Goal: Information Seeking & Learning: Learn about a topic

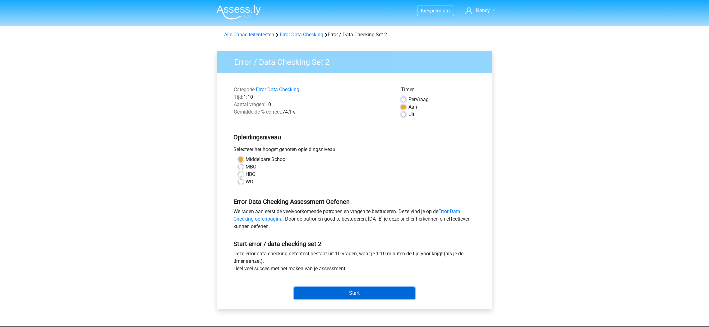
click at [355, 294] on input "Start" at bounding box center [354, 294] width 121 height 12
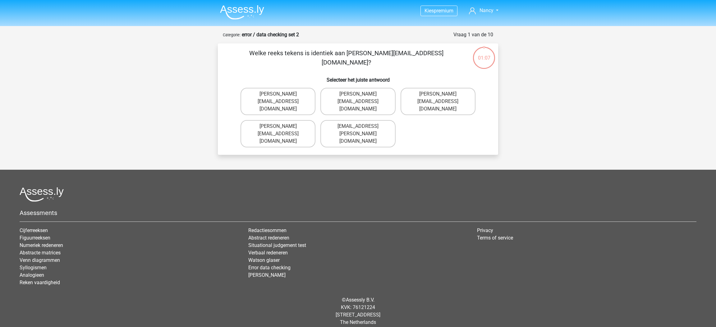
click at [244, 10] on img at bounding box center [242, 12] width 44 height 15
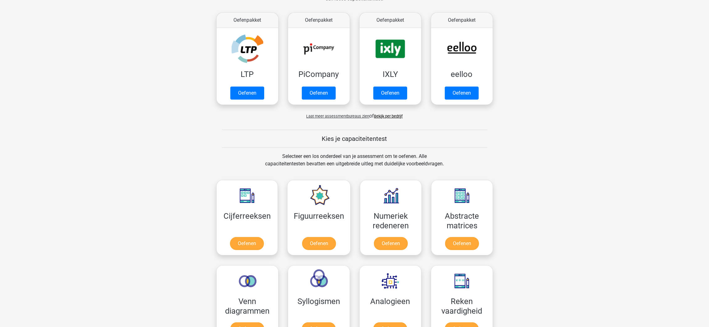
scroll to position [326, 0]
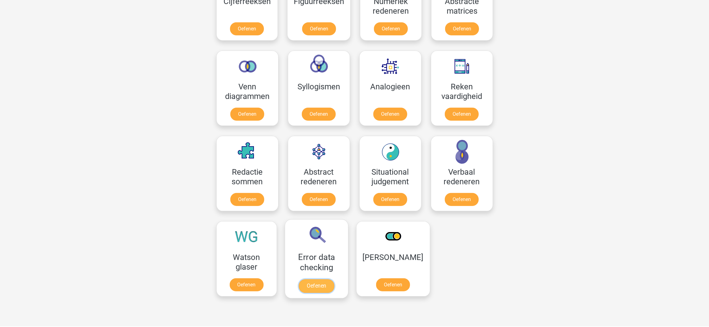
click at [318, 280] on link "Oefenen" at bounding box center [316, 287] width 35 height 14
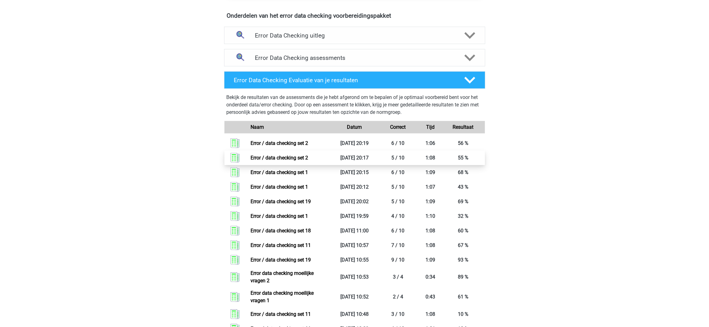
scroll to position [373, 0]
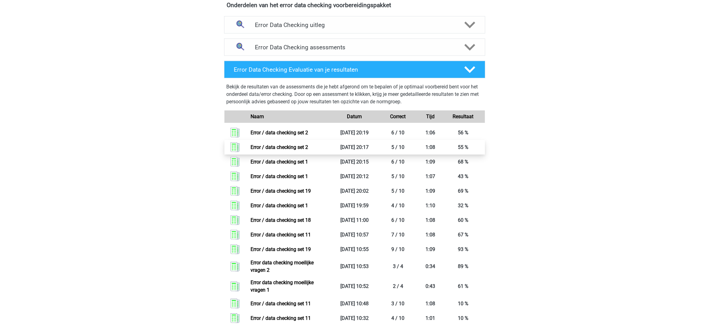
click at [293, 150] on link "Error / data checking set 2" at bounding box center [278, 147] width 57 height 6
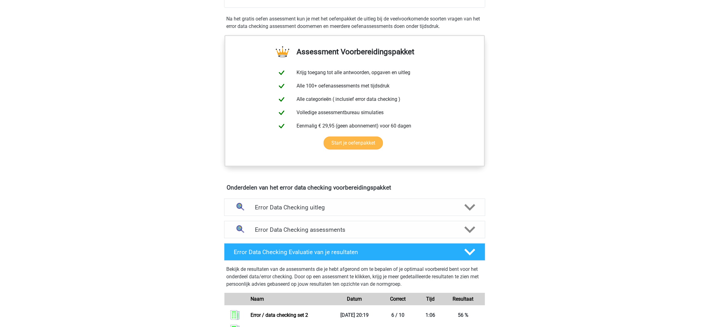
scroll to position [139, 0]
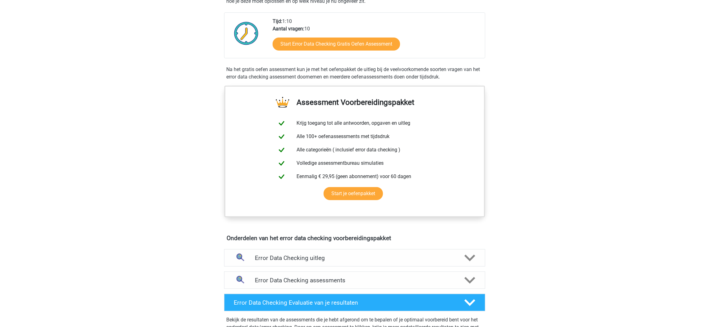
click at [346, 35] on div "Start Error Data Checking Gratis Oefen Assessment" at bounding box center [375, 45] width 207 height 25
click at [353, 45] on link "Start Error Data Checking Gratis Oefen Assessment" at bounding box center [336, 44] width 147 height 15
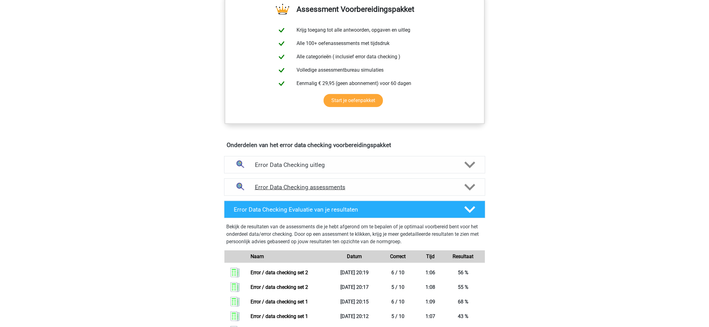
click at [457, 179] on div "Error Data Checking assessments" at bounding box center [354, 187] width 261 height 17
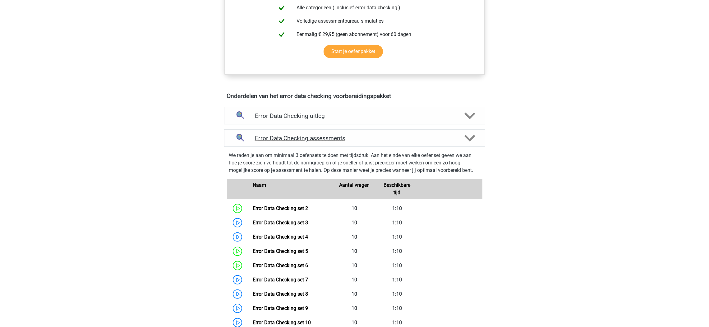
scroll to position [279, 0]
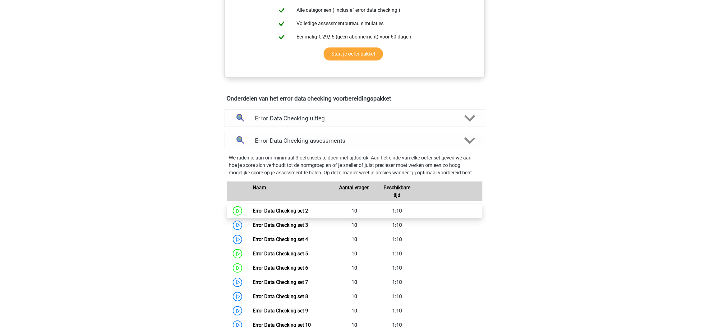
click at [290, 211] on link "Error Data Checking set 2" at bounding box center [280, 211] width 55 height 6
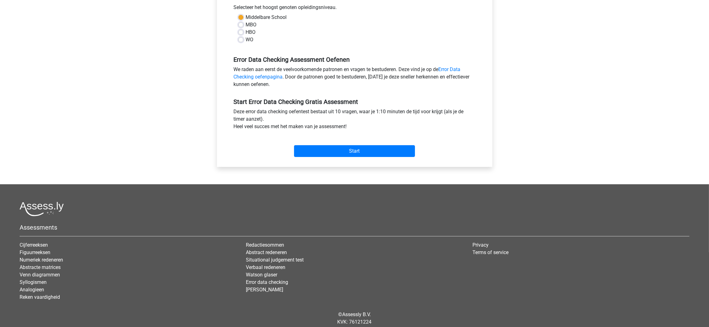
scroll to position [163, 0]
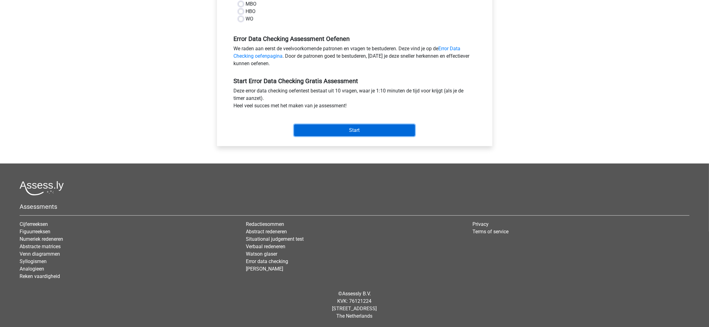
click at [364, 125] on input "Start" at bounding box center [354, 131] width 121 height 12
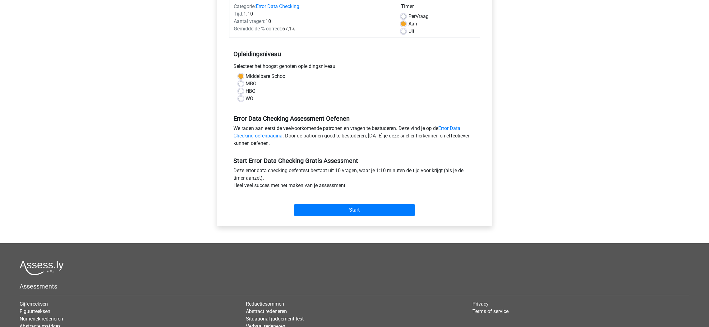
scroll to position [0, 0]
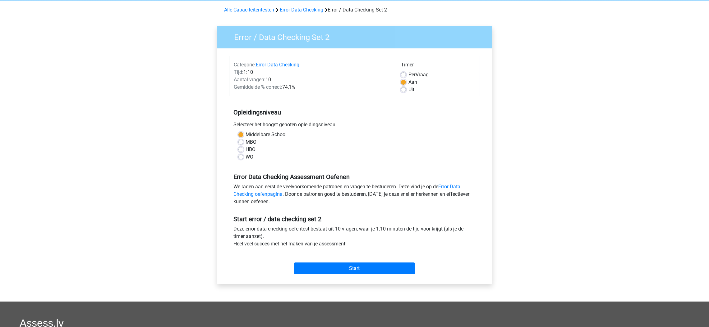
scroll to position [47, 0]
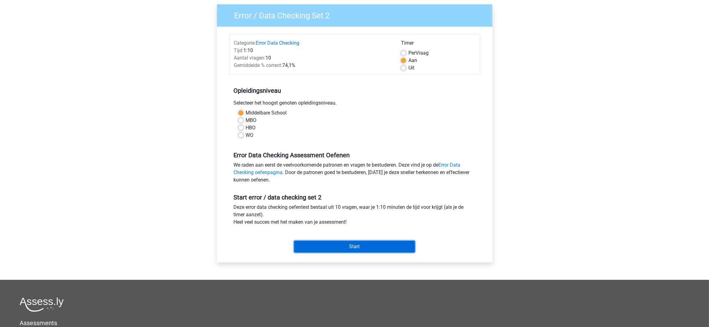
click at [391, 246] on input "Start" at bounding box center [354, 247] width 121 height 12
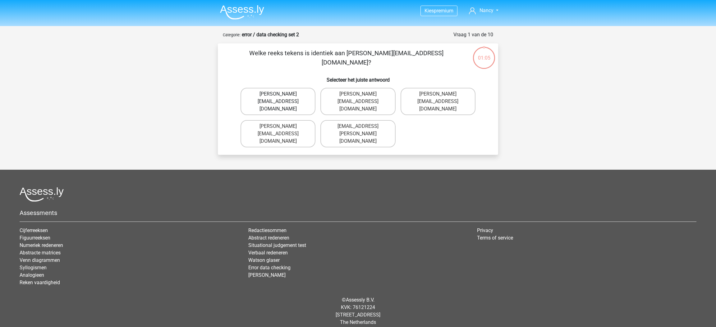
click at [301, 96] on label "Connor.Paterson@gmail.co.uk" at bounding box center [277, 101] width 75 height 27
click at [282, 96] on input "Connor.Paterson@gmail.co.uk" at bounding box center [280, 96] width 4 height 4
radio input "true"
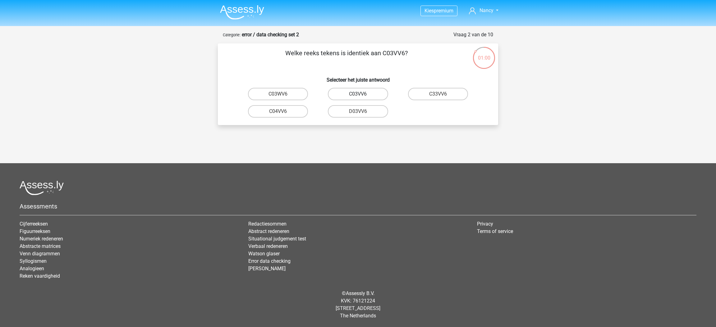
click at [362, 94] on label "C03VV6" at bounding box center [358, 94] width 60 height 12
click at [362, 94] on input "C03VV6" at bounding box center [360, 96] width 4 height 4
radio input "true"
click at [286, 113] on label "jB03CO" at bounding box center [278, 111] width 60 height 12
click at [282, 113] on input "jB03CO" at bounding box center [280, 114] width 4 height 4
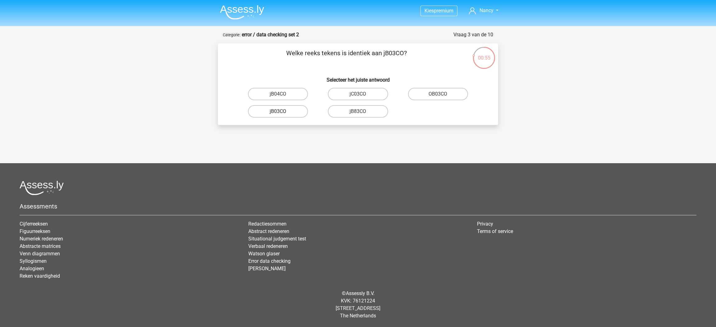
radio input "true"
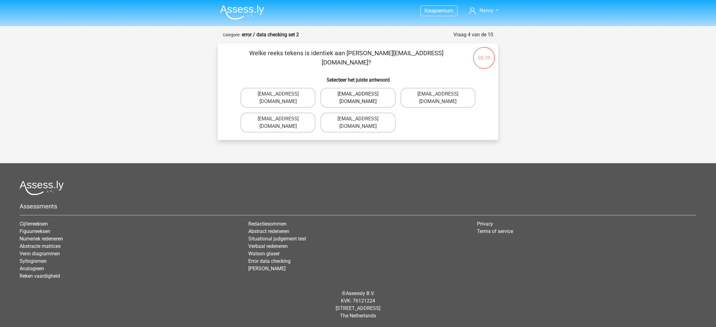
click at [382, 96] on label "Jack_Conley@hotmail.uk.com" at bounding box center [357, 98] width 75 height 20
click at [362, 96] on input "Jack_Conley@hotmail.uk.com" at bounding box center [360, 96] width 4 height 4
radio input "true"
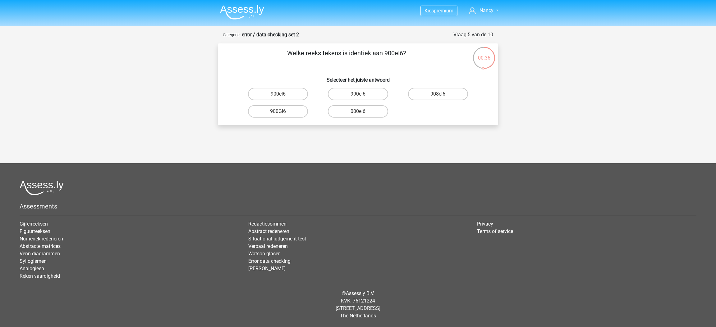
click at [359, 96] on input "990eI6" at bounding box center [360, 96] width 4 height 4
radio input "true"
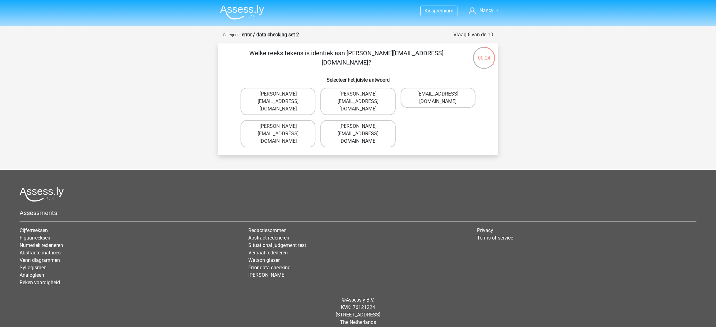
click at [352, 120] on label "Michael_Meade@joymail.gr" at bounding box center [357, 133] width 75 height 27
click at [358, 126] on input "Michael_Meade@joymail.gr" at bounding box center [360, 128] width 4 height 4
radio input "true"
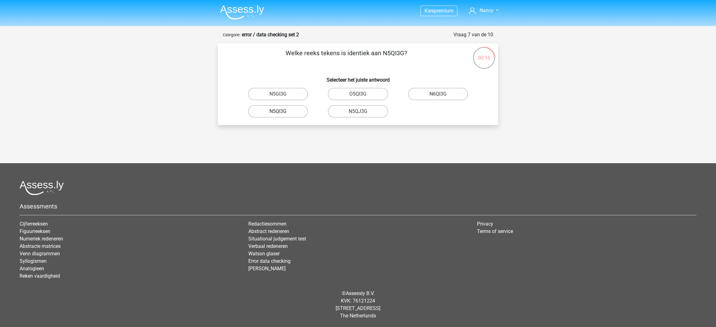
click at [294, 114] on label "N5QI3G" at bounding box center [278, 111] width 60 height 12
click at [282, 114] on input "N5QI3G" at bounding box center [280, 114] width 4 height 4
radio input "true"
click at [370, 115] on label "GP66CC" at bounding box center [358, 111] width 60 height 12
click at [362, 115] on input "GP66CC" at bounding box center [360, 114] width 4 height 4
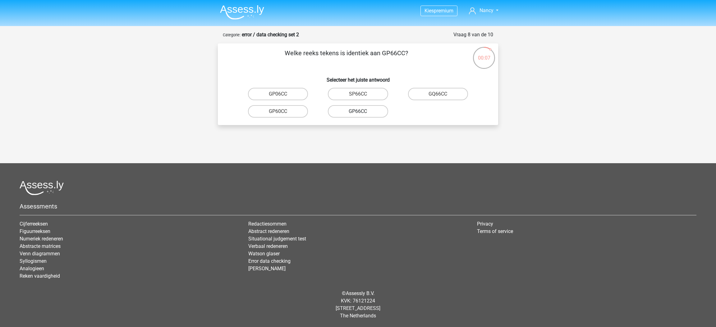
radio input "true"
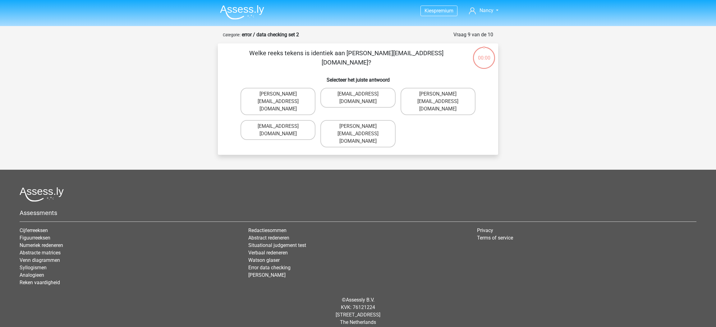
click at [436, 97] on label "[PERSON_NAME][EMAIL_ADDRESS][DOMAIN_NAME]" at bounding box center [437, 101] width 75 height 27
click at [438, 97] on input "[PERSON_NAME][EMAIL_ADDRESS][DOMAIN_NAME]" at bounding box center [440, 96] width 4 height 4
radio input "true"
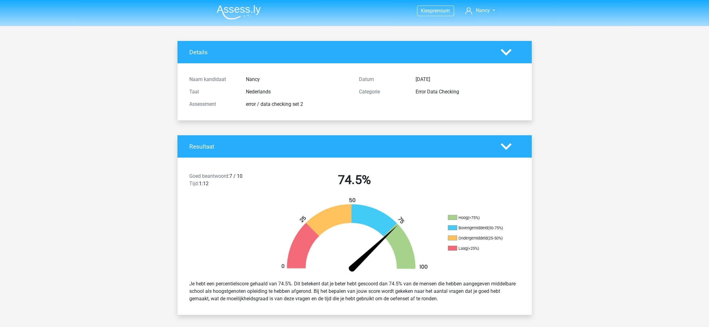
click at [241, 11] on img at bounding box center [239, 12] width 44 height 15
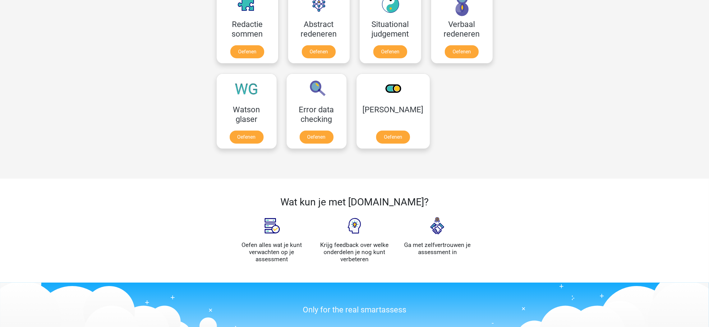
scroll to position [419, 0]
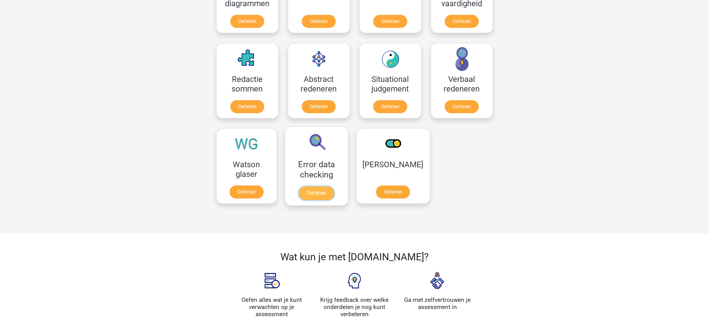
click at [315, 188] on link "Oefenen" at bounding box center [316, 194] width 35 height 14
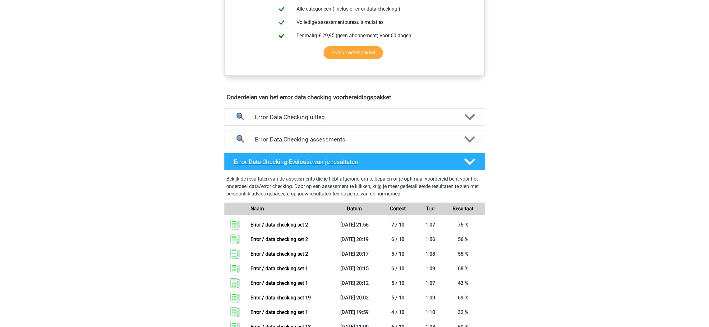
scroll to position [279, 0]
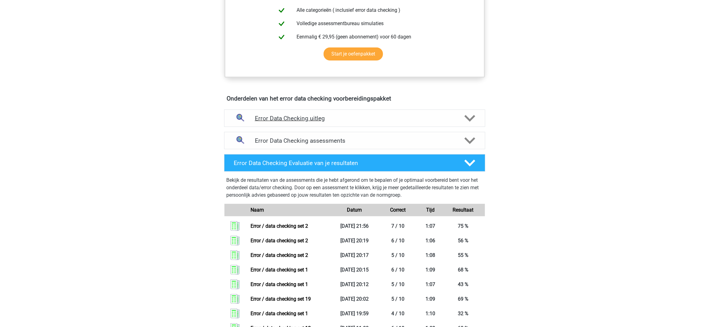
click at [339, 116] on h4 "Error Data Checking uitleg" at bounding box center [354, 118] width 199 height 7
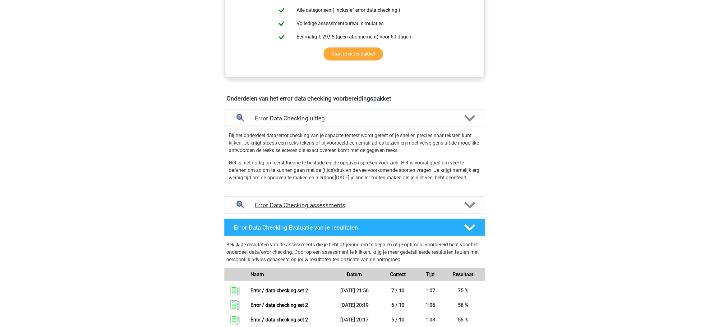
click at [417, 202] on h4 "Error Data Checking assessments" at bounding box center [354, 205] width 199 height 7
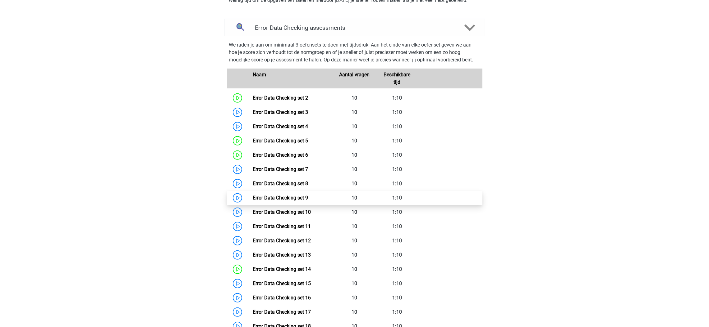
scroll to position [466, 0]
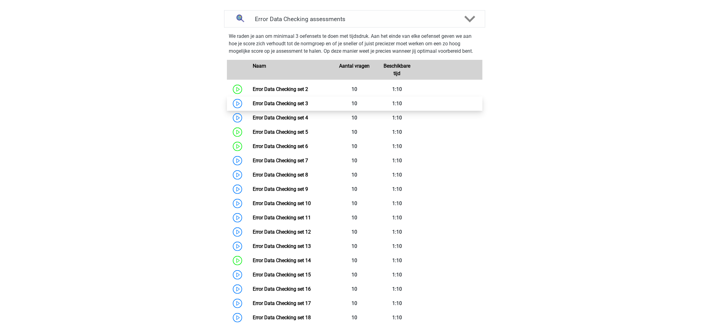
click at [268, 107] on link "Error Data Checking set 3" at bounding box center [280, 104] width 55 height 6
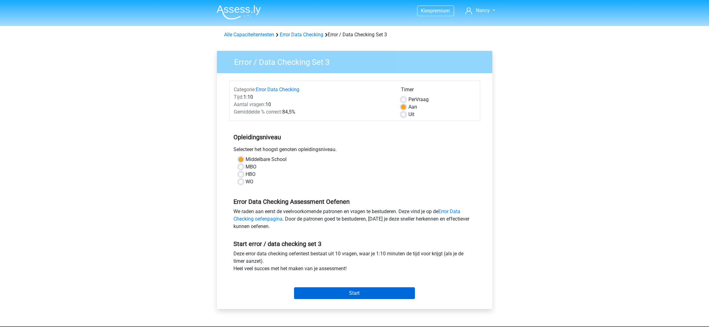
drag, startPoint x: 383, startPoint y: 285, endPoint x: 398, endPoint y: 292, distance: 16.0
click at [386, 285] on div "Start" at bounding box center [354, 289] width 251 height 22
click at [401, 298] on input "Start" at bounding box center [354, 294] width 121 height 12
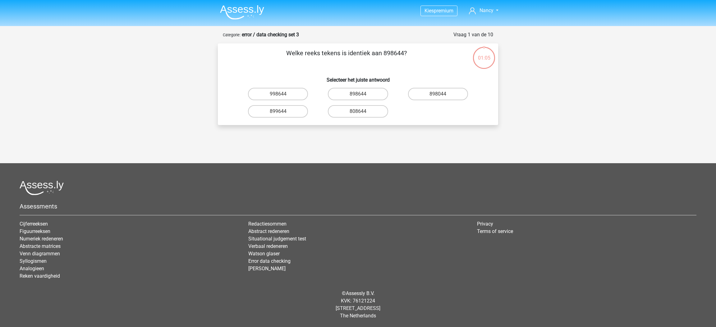
click at [359, 94] on input "898644" at bounding box center [360, 96] width 4 height 4
radio input "true"
click at [292, 96] on label "5OQZ04" at bounding box center [278, 94] width 60 height 12
click at [282, 96] on input "5OQZ04" at bounding box center [280, 96] width 4 height 4
radio input "true"
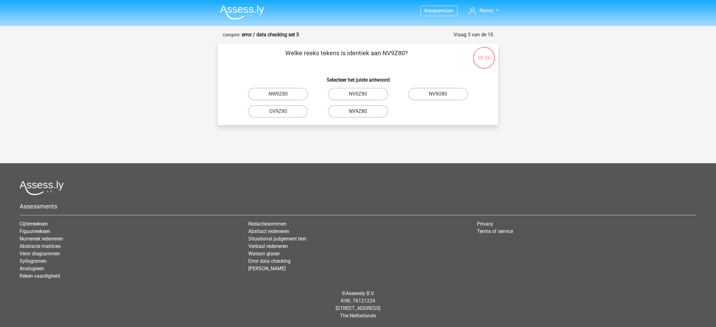
click at [366, 112] on label "NV9Z80" at bounding box center [358, 111] width 60 height 12
click at [362, 112] on input "NV9Z80" at bounding box center [360, 114] width 4 height 4
radio input "true"
click at [266, 110] on label "0UA594" at bounding box center [278, 111] width 60 height 12
click at [278, 112] on input "0UA594" at bounding box center [280, 114] width 4 height 4
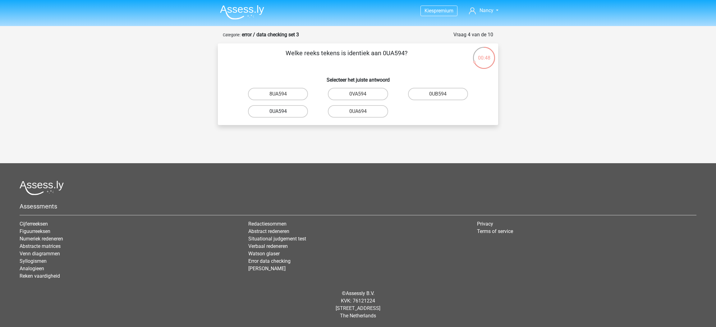
radio input "true"
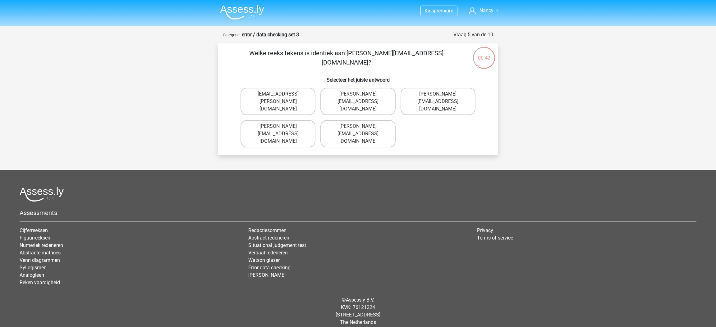
click at [359, 98] on input "Noah+Paterson@joymail.gr" at bounding box center [360, 96] width 4 height 4
radio input "true"
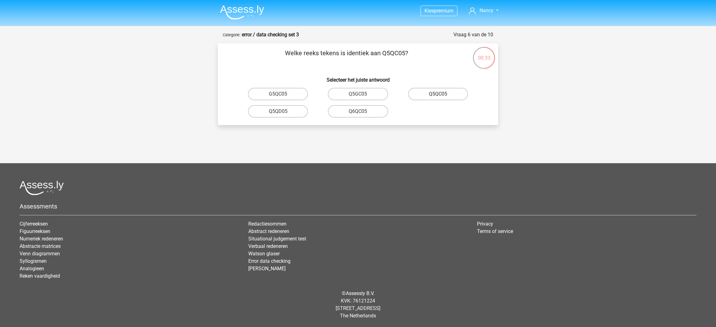
click at [439, 99] on label "Q5QC05" at bounding box center [438, 94] width 60 height 12
click at [439, 98] on input "Q5QC05" at bounding box center [440, 96] width 4 height 4
radio input "true"
click at [291, 96] on label "08WZS5" at bounding box center [278, 94] width 60 height 12
click at [282, 96] on input "08WZS5" at bounding box center [280, 96] width 4 height 4
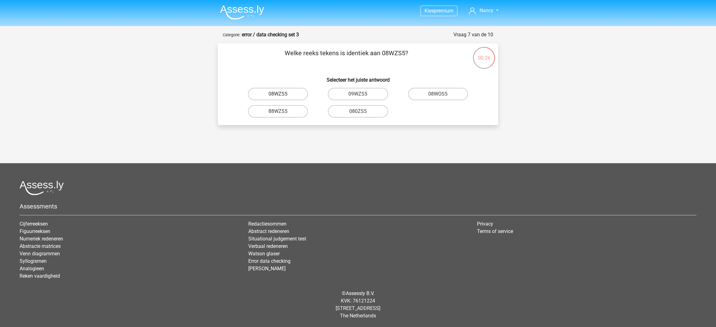
radio input "true"
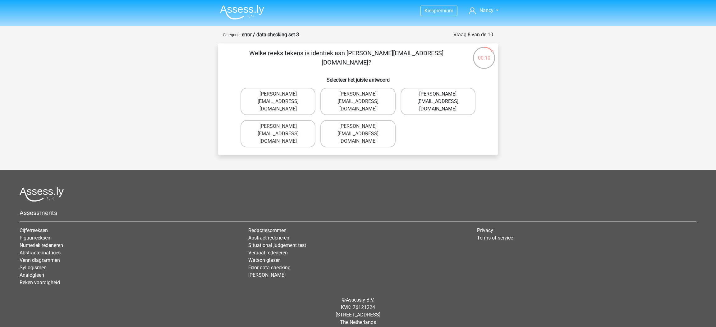
click at [425, 103] on label "Edward-Maed@joinmail.co.uk" at bounding box center [437, 101] width 75 height 27
click at [438, 98] on input "Edward-Maed@joinmail.co.uk" at bounding box center [440, 96] width 4 height 4
radio input "true"
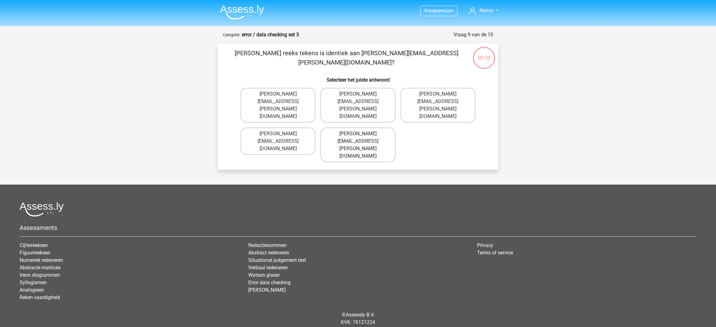
click at [378, 128] on label "[PERSON_NAME][EMAIL_ADDRESS][PERSON_NAME][DOMAIN_NAME]" at bounding box center [357, 145] width 75 height 35
click at [362, 134] on input "Freddy+Knight@joymail.co.uk" at bounding box center [360, 136] width 4 height 4
radio input "true"
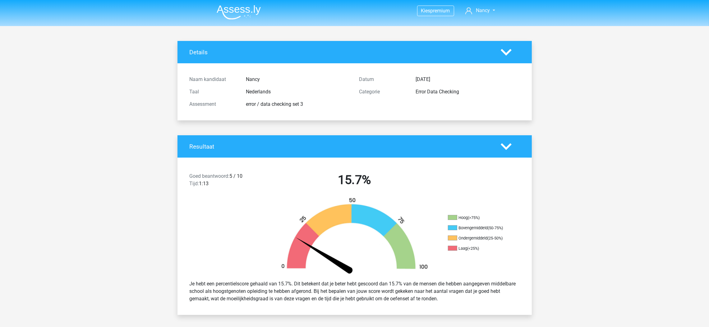
click at [205, 51] on h4 "Details" at bounding box center [341, 52] width 302 height 7
click at [241, 4] on li at bounding box center [236, 10] width 49 height 17
click at [255, 12] on img at bounding box center [239, 12] width 44 height 15
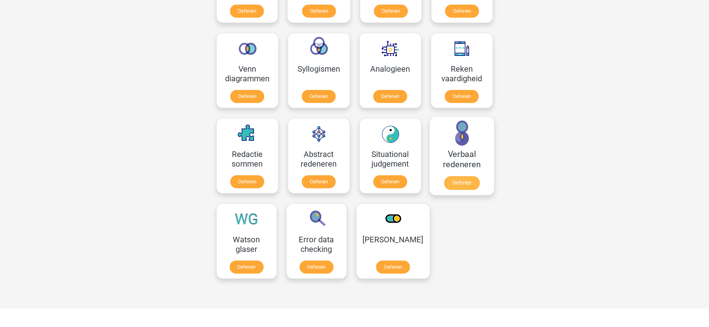
scroll to position [419, 0]
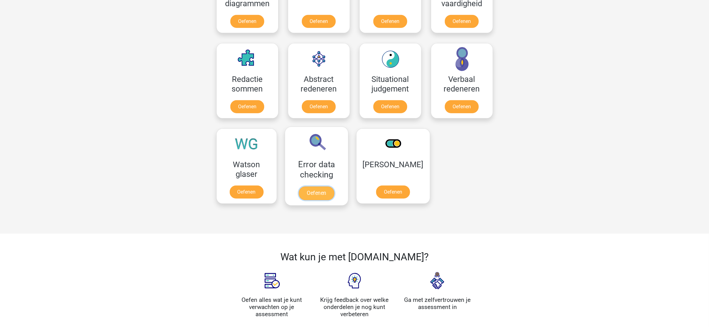
click at [312, 187] on link "Oefenen" at bounding box center [316, 194] width 35 height 14
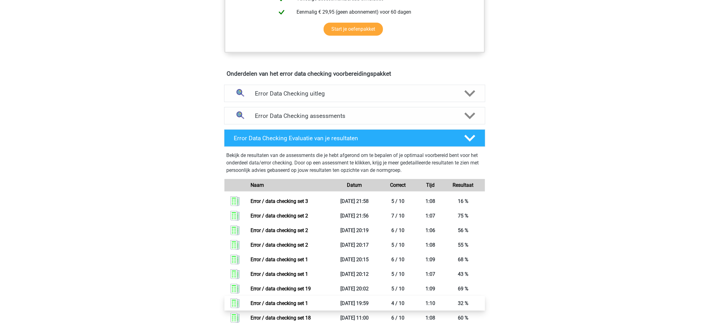
scroll to position [419, 0]
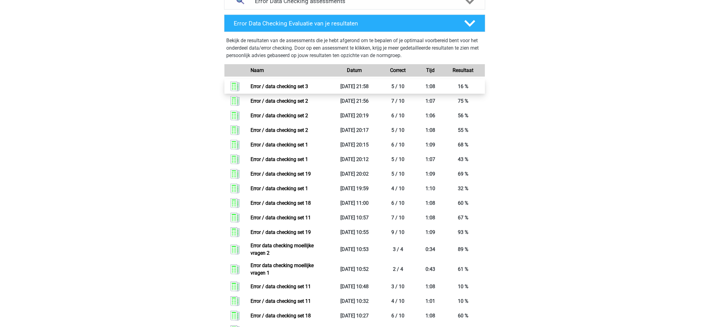
click at [292, 89] on link "Error / data checking set 3" at bounding box center [278, 87] width 57 height 6
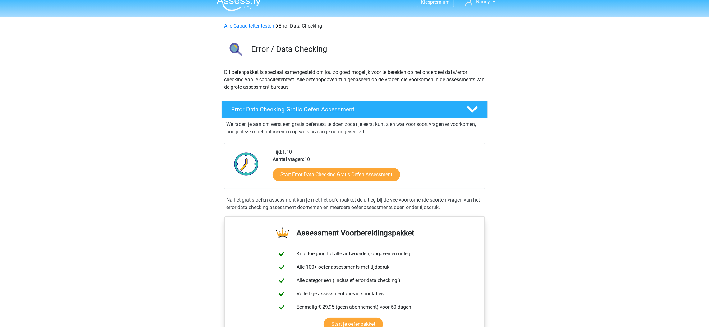
scroll to position [0, 0]
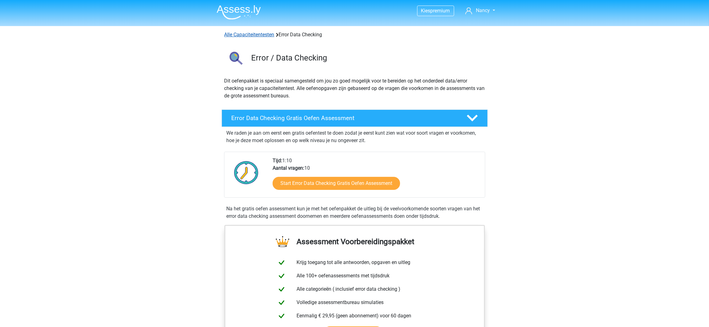
click at [253, 32] on link "Alle Capaciteitentesten" at bounding box center [249, 35] width 50 height 6
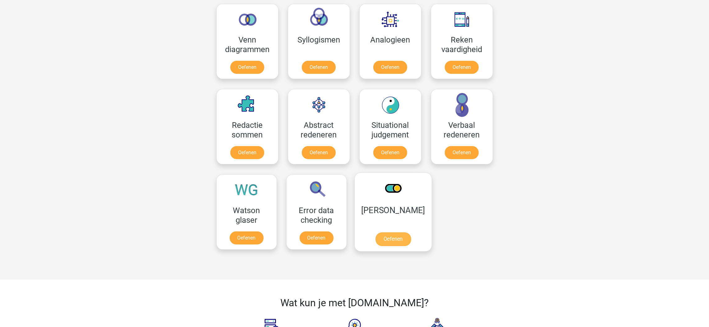
scroll to position [357, 0]
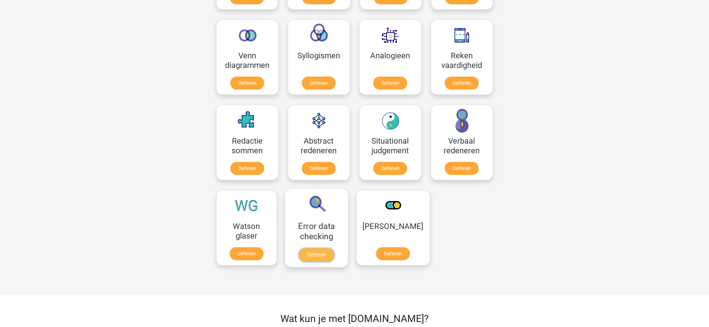
click at [332, 249] on link "Oefenen" at bounding box center [316, 256] width 35 height 14
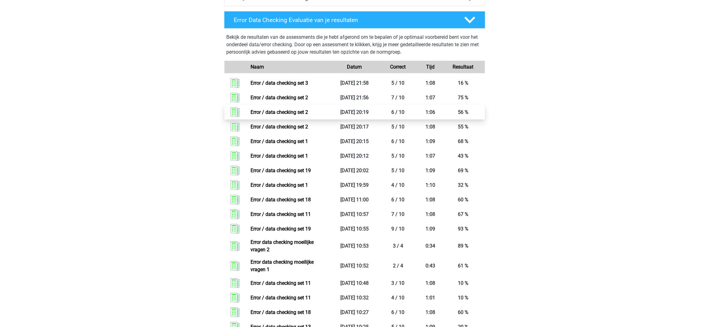
scroll to position [419, 0]
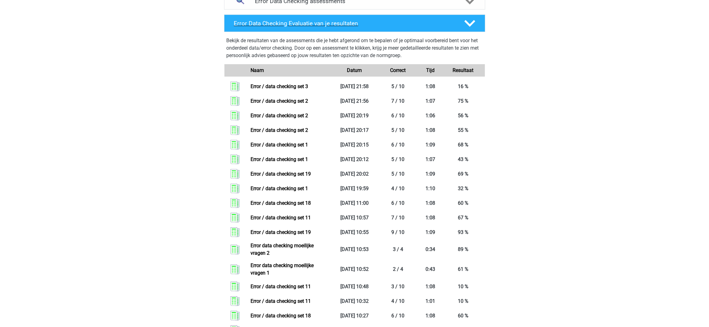
click at [415, 18] on div "Error Data Checking Evaluatie van je resultaten" at bounding box center [354, 23] width 261 height 17
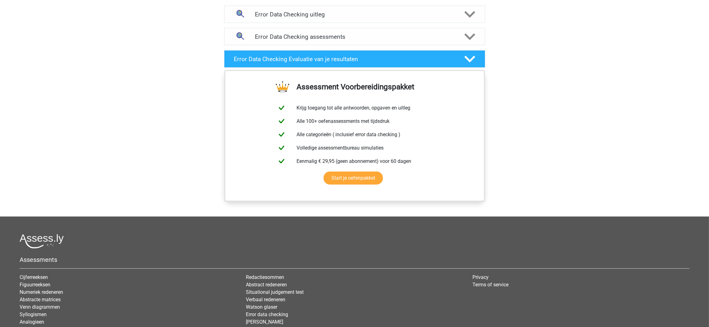
scroll to position [326, 0]
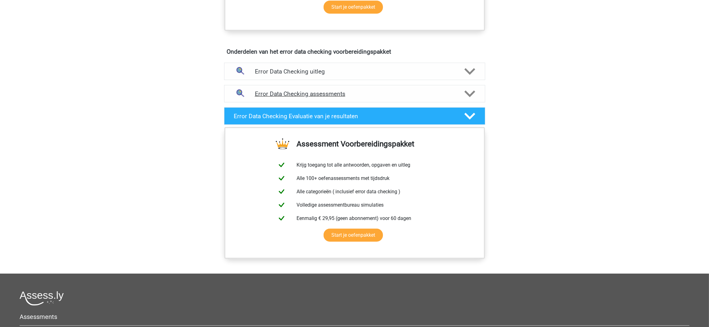
click at [413, 96] on h4 "Error Data Checking assessments" at bounding box center [354, 93] width 199 height 7
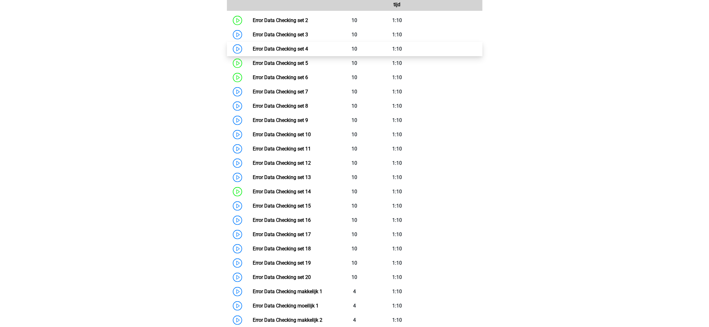
scroll to position [419, 0]
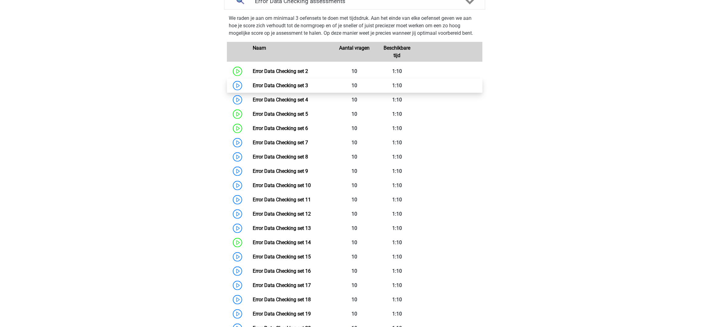
click at [286, 87] on link "Error Data Checking set 3" at bounding box center [280, 86] width 55 height 6
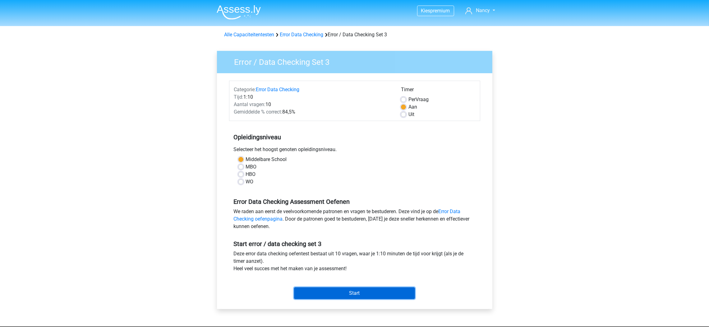
click at [399, 294] on input "Start" at bounding box center [354, 294] width 121 height 12
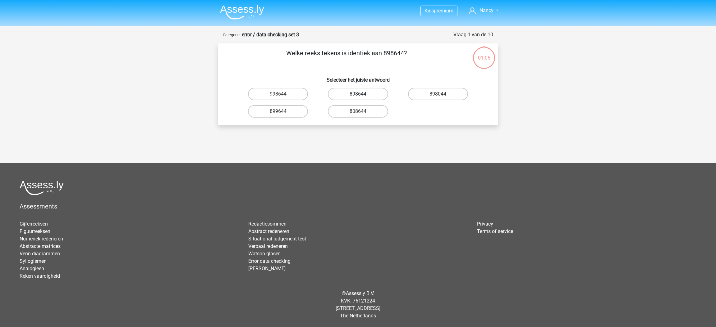
click at [368, 94] on label "898644" at bounding box center [358, 94] width 60 height 12
click at [362, 94] on input "898644" at bounding box center [360, 96] width 4 height 4
radio input "true"
click at [352, 113] on label "5OQO04" at bounding box center [358, 111] width 60 height 12
click at [358, 113] on input "5OQO04" at bounding box center [360, 114] width 4 height 4
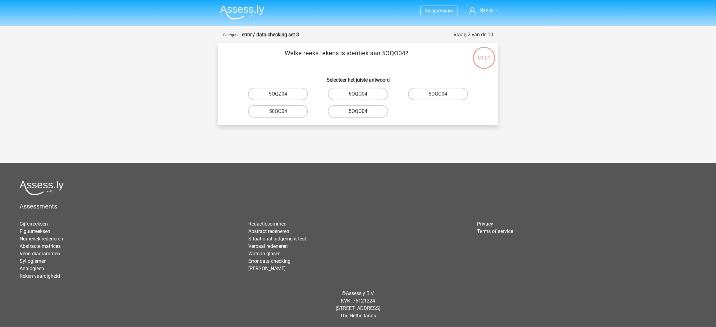
radio input "true"
click at [365, 112] on label "NV9Z80" at bounding box center [358, 111] width 60 height 12
click at [362, 112] on input "NV9Z80" at bounding box center [360, 114] width 4 height 4
radio input "true"
click at [285, 113] on label "0UA594" at bounding box center [278, 111] width 60 height 12
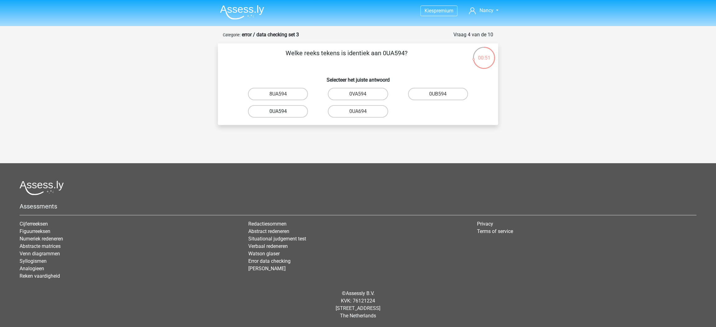
click at [282, 113] on input "0UA594" at bounding box center [280, 114] width 4 height 4
radio input "true"
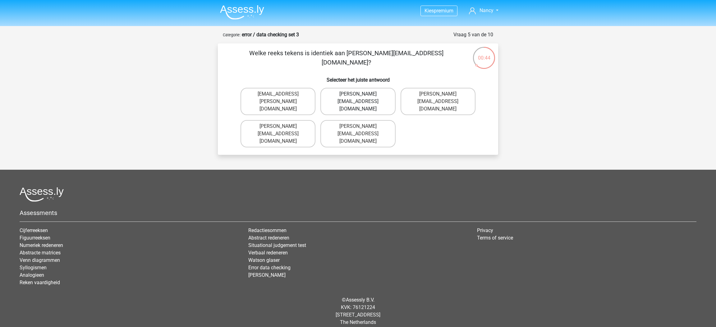
click at [363, 96] on label "Noah+Paterson@joymail.gr" at bounding box center [357, 101] width 75 height 27
click at [362, 96] on input "Noah+Paterson@joymail.gr" at bounding box center [360, 96] width 4 height 4
radio input "true"
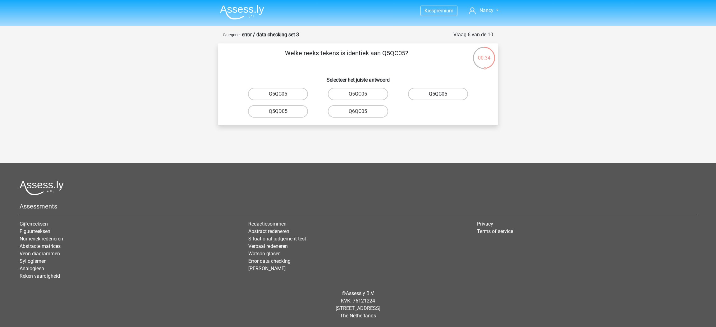
click at [428, 97] on label "Q5QC05" at bounding box center [438, 94] width 60 height 12
click at [438, 97] on input "Q5QC05" at bounding box center [440, 96] width 4 height 4
radio input "true"
click at [298, 96] on label "08WZS5" at bounding box center [278, 94] width 60 height 12
click at [282, 96] on input "08WZS5" at bounding box center [280, 96] width 4 height 4
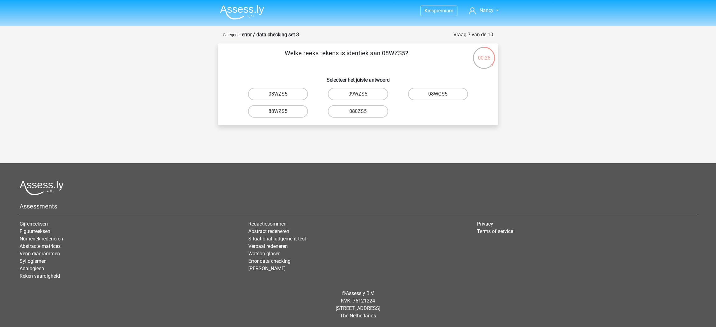
radio input "true"
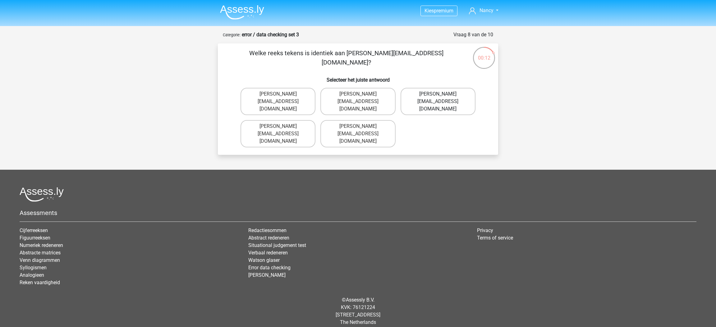
click at [453, 103] on label "Edward-Maed@joinmail.co.uk" at bounding box center [437, 101] width 75 height 27
click at [442, 98] on input "Edward-Maed@joinmail.co.uk" at bounding box center [440, 96] width 4 height 4
radio input "true"
click at [449, 96] on label "Freddie+Knight@joymail.co.uk" at bounding box center [437, 101] width 75 height 27
click at [442, 96] on input "Freddie+Knight@joymail.co.uk" at bounding box center [440, 96] width 4 height 4
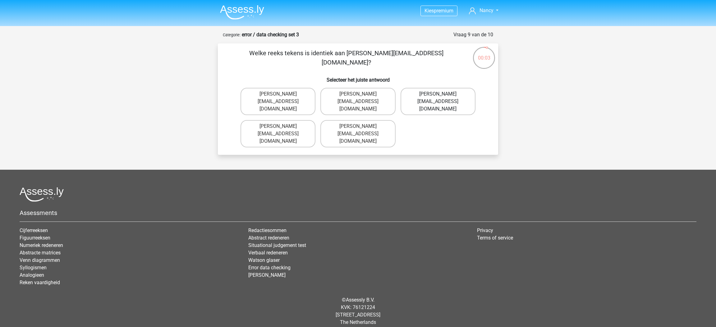
radio input "true"
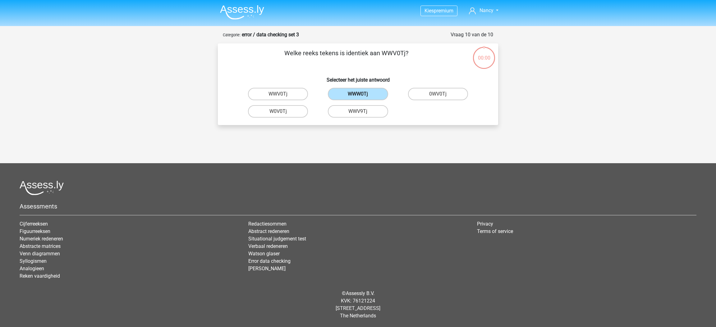
click at [376, 93] on label "WWW0Tj" at bounding box center [358, 94] width 60 height 12
click at [362, 94] on input "WWW0Tj" at bounding box center [360, 96] width 4 height 4
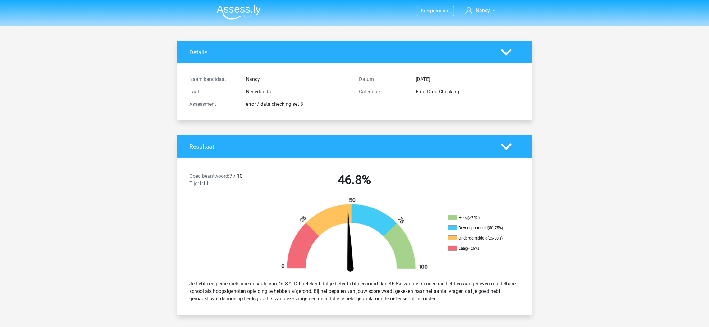
drag, startPoint x: 263, startPoint y: 10, endPoint x: 258, endPoint y: 12, distance: 4.7
click at [262, 10] on nav "Kies premium [GEOGRAPHIC_DATA] [EMAIL_ADDRESS][DOMAIN_NAME]" at bounding box center [355, 11] width 286 height 20
click at [253, 13] on img at bounding box center [239, 12] width 44 height 15
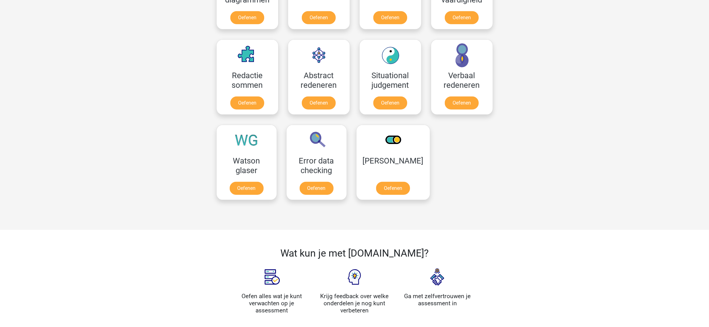
scroll to position [512, 0]
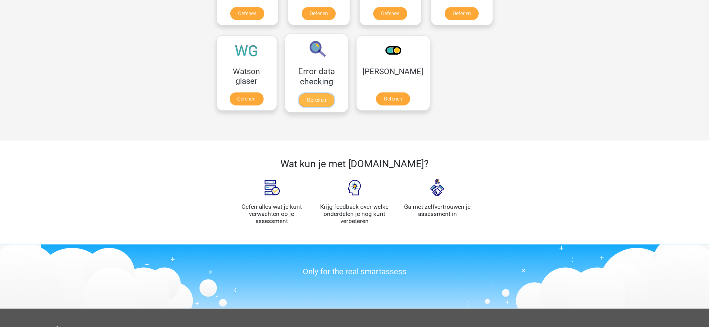
click at [332, 99] on link "Oefenen" at bounding box center [316, 101] width 35 height 14
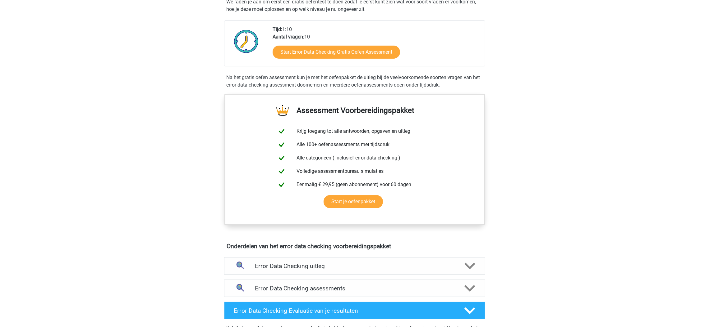
scroll to position [326, 0]
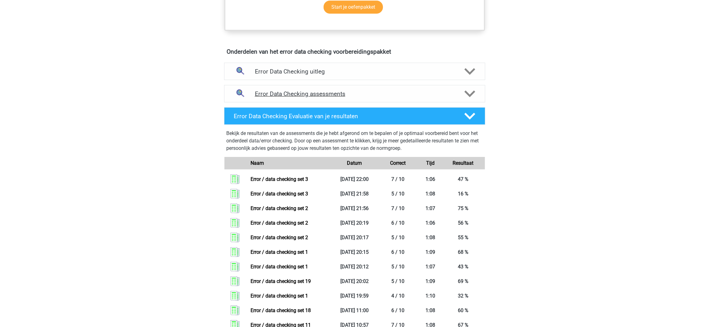
click at [436, 91] on h4 "Error Data Checking assessments" at bounding box center [354, 93] width 199 height 7
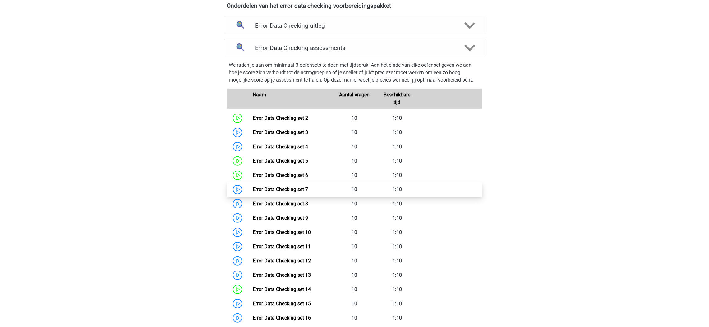
scroll to position [419, 0]
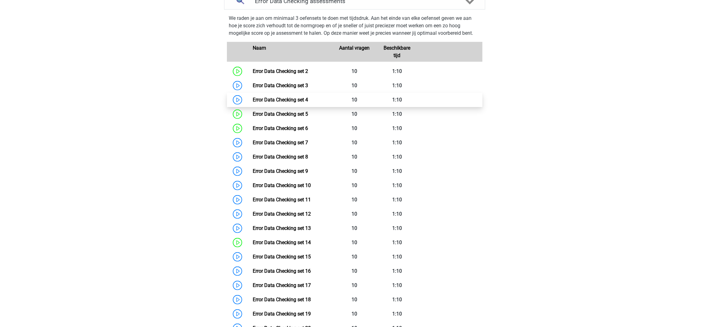
click at [292, 97] on link "Error Data Checking set 4" at bounding box center [280, 100] width 55 height 6
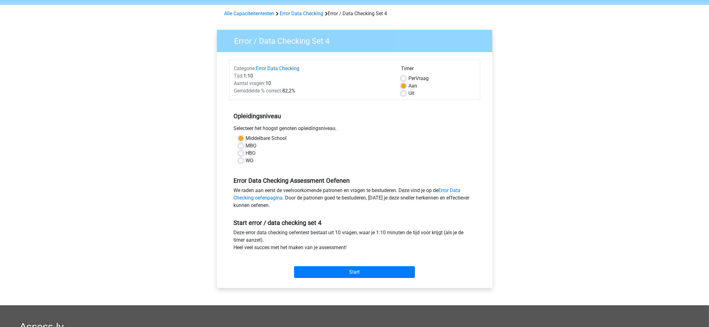
scroll to position [163, 0]
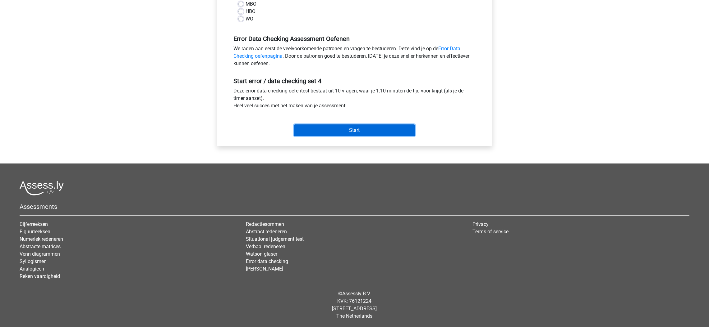
click at [391, 127] on input "Start" at bounding box center [354, 131] width 121 height 12
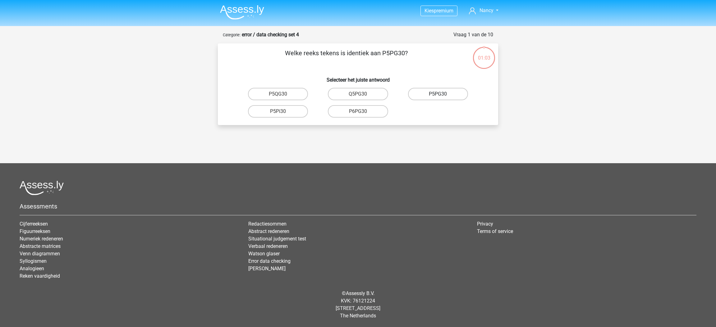
click at [448, 91] on label "P5PG30" at bounding box center [438, 94] width 60 height 12
click at [442, 94] on input "P5PG30" at bounding box center [440, 96] width 4 height 4
radio input "true"
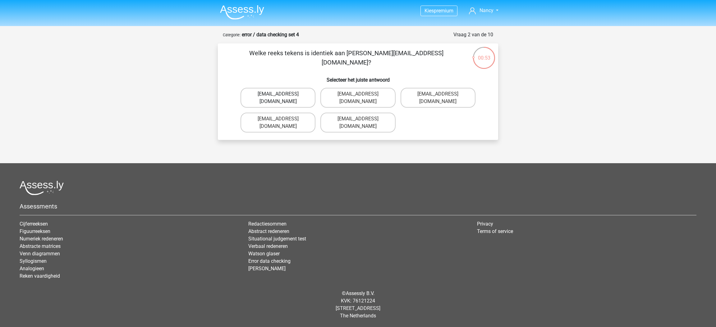
click at [299, 96] on label "[EMAIL_ADDRESS][DOMAIN_NAME]" at bounding box center [277, 98] width 75 height 20
click at [282, 96] on input "[EMAIL_ADDRESS][DOMAIN_NAME]" at bounding box center [280, 96] width 4 height 4
radio input "true"
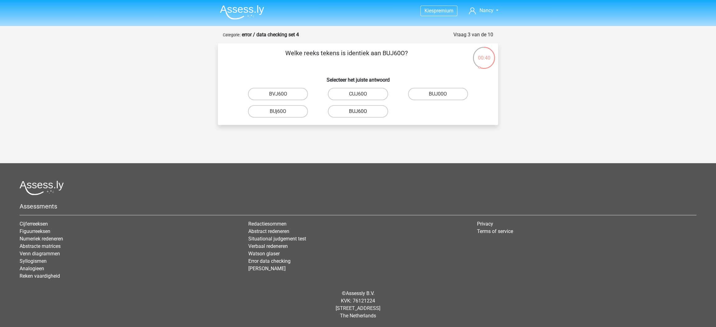
click at [366, 110] on label "BUJ60O" at bounding box center [358, 111] width 60 height 12
click at [362, 112] on input "BUJ60O" at bounding box center [360, 114] width 4 height 4
radio input "true"
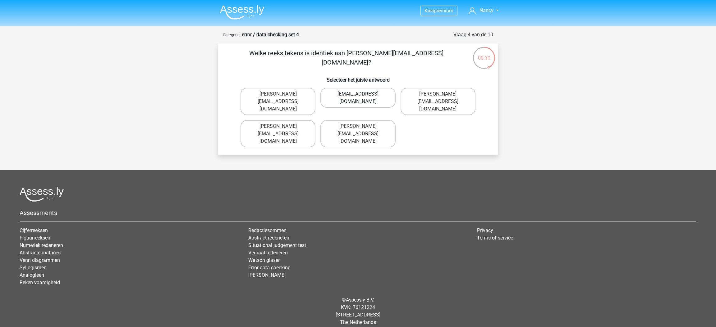
click at [385, 98] on label "[EMAIL_ADDRESS][DOMAIN_NAME]" at bounding box center [357, 98] width 75 height 20
click at [362, 98] on input "[EMAIL_ADDRESS][DOMAIN_NAME]" at bounding box center [360, 96] width 4 height 4
radio input "true"
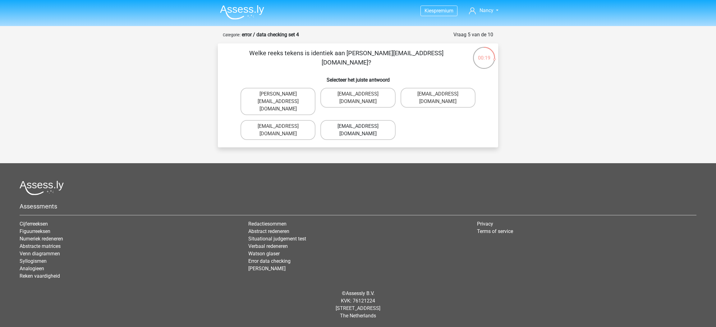
click at [384, 120] on label "[EMAIL_ADDRESS][DOMAIN_NAME]" at bounding box center [357, 130] width 75 height 20
click at [362, 126] on input "[EMAIL_ADDRESS][DOMAIN_NAME]" at bounding box center [360, 128] width 4 height 4
radio input "true"
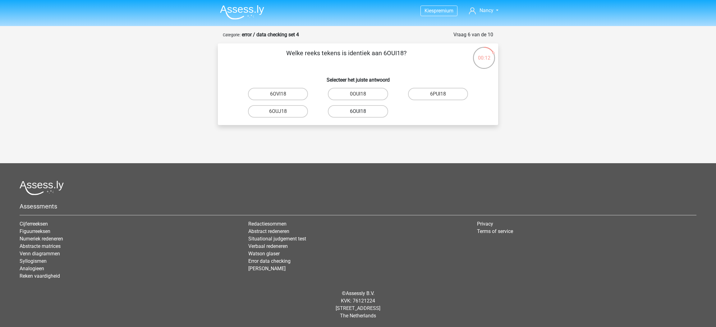
click at [364, 111] on label "6OUI18" at bounding box center [358, 111] width 60 height 12
click at [362, 112] on input "6OUI18" at bounding box center [360, 114] width 4 height 4
radio input "true"
click at [363, 96] on label "15030T" at bounding box center [358, 94] width 60 height 12
click at [362, 96] on input "15030T" at bounding box center [360, 96] width 4 height 4
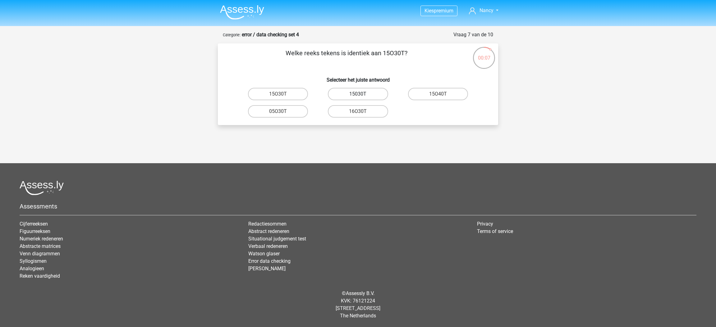
radio input "true"
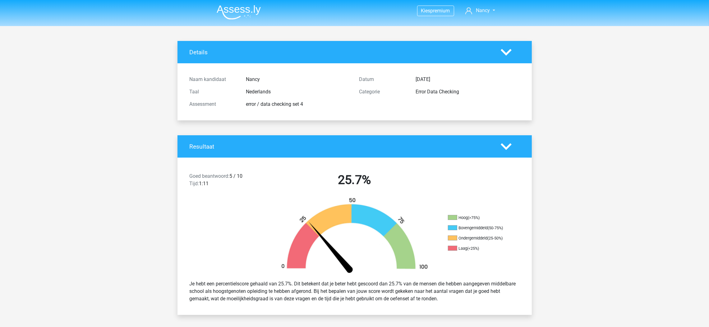
click at [507, 55] on icon at bounding box center [506, 52] width 11 height 11
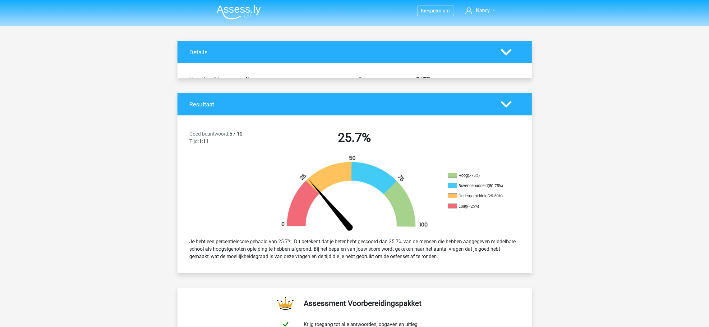
click at [506, 54] on polygon at bounding box center [506, 52] width 11 height 7
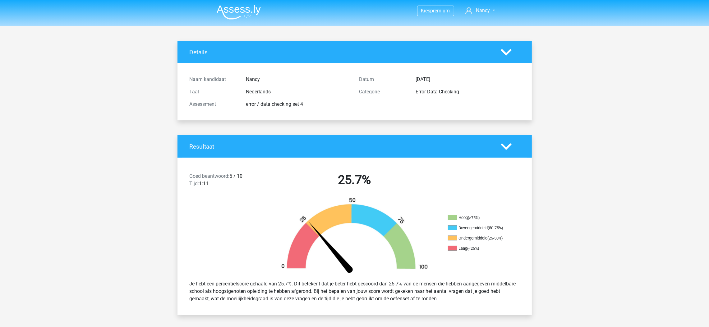
click at [506, 54] on polygon at bounding box center [506, 52] width 11 height 7
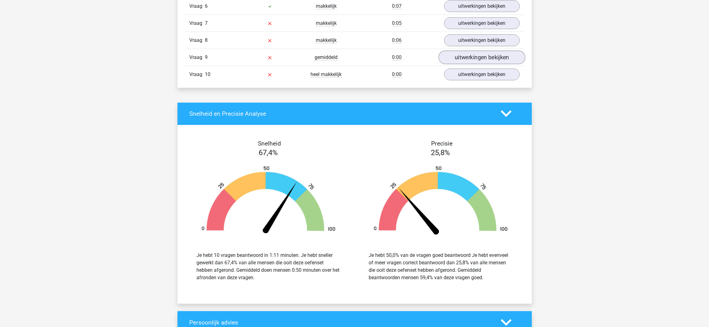
scroll to position [557, 0]
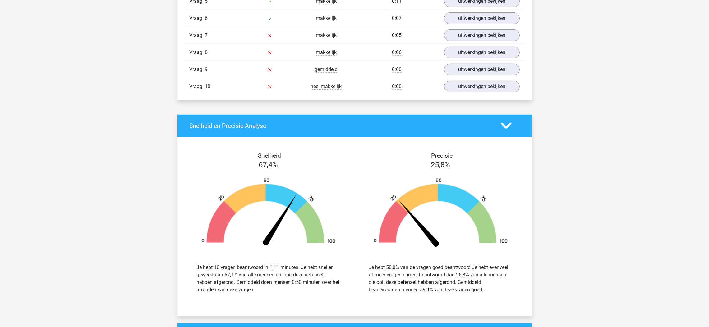
click at [502, 127] on icon at bounding box center [506, 126] width 11 height 11
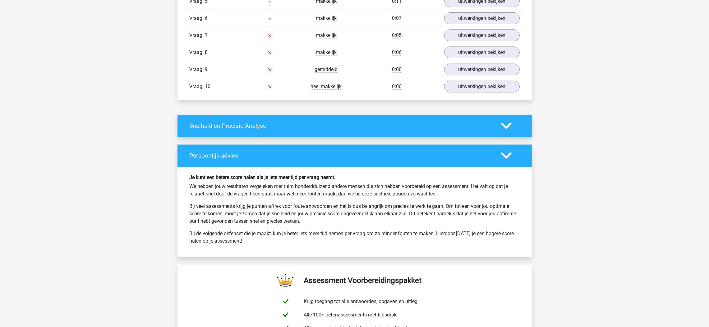
click at [509, 161] on icon at bounding box center [506, 155] width 11 height 11
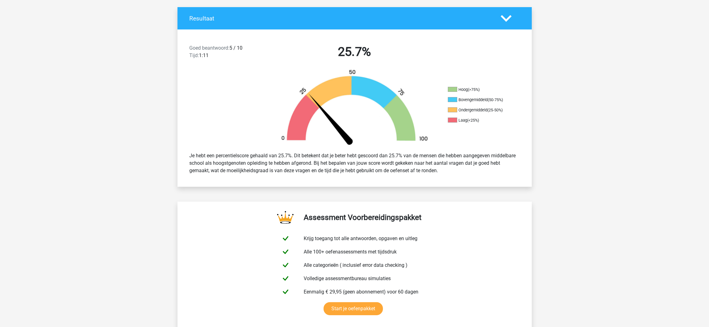
scroll to position [0, 0]
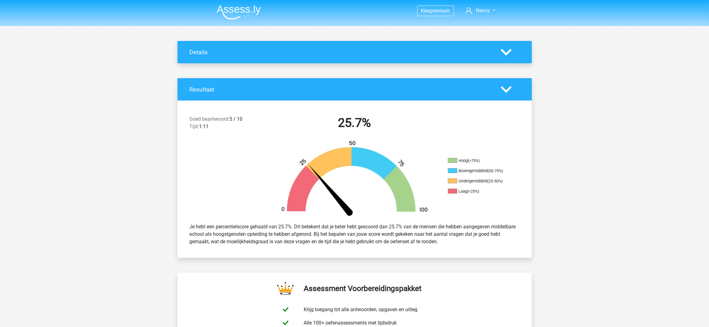
click at [230, 13] on img at bounding box center [239, 12] width 44 height 15
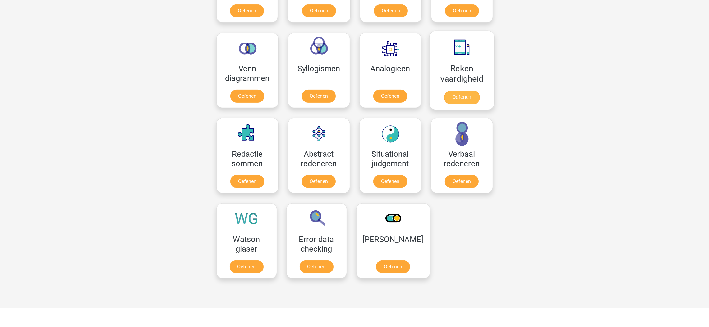
scroll to position [373, 0]
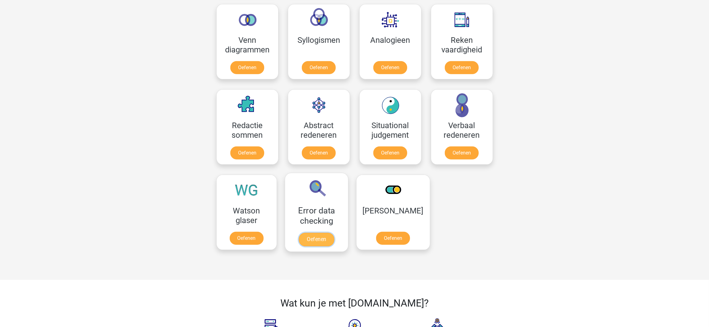
click at [299, 233] on link "Oefenen" at bounding box center [316, 240] width 35 height 14
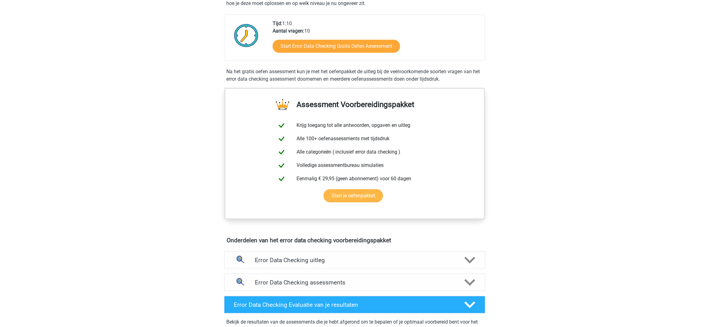
scroll to position [139, 0]
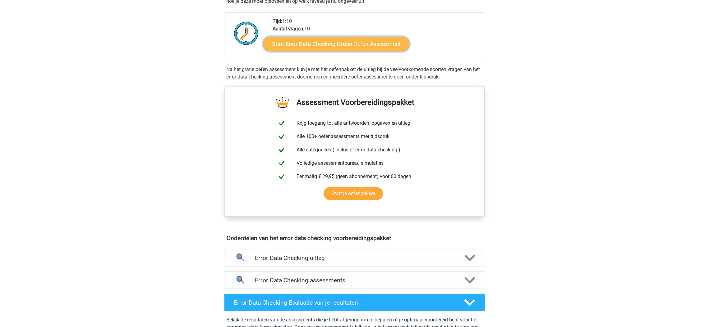
click at [362, 45] on link "Start Error Data Checking Gratis Oefen Assessment" at bounding box center [336, 44] width 147 height 15
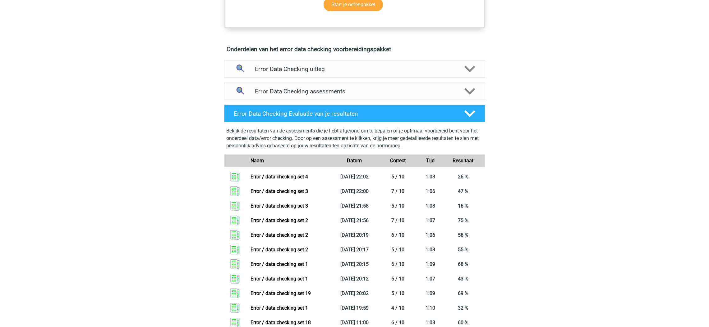
scroll to position [326, 0]
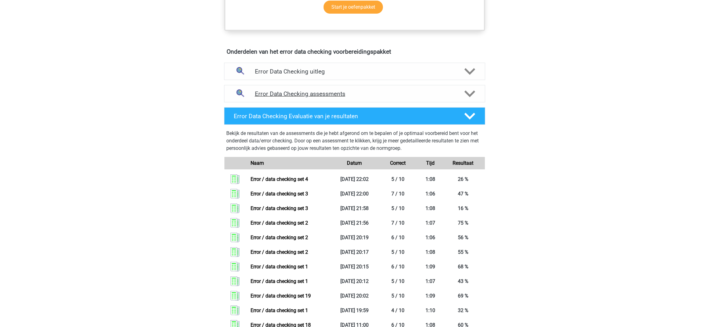
click at [289, 91] on h4 "Error Data Checking assessments" at bounding box center [354, 93] width 199 height 7
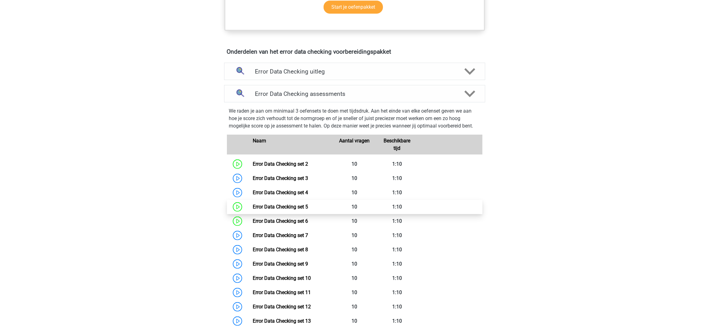
click at [299, 209] on link "Error Data Checking set 5" at bounding box center [280, 207] width 55 height 6
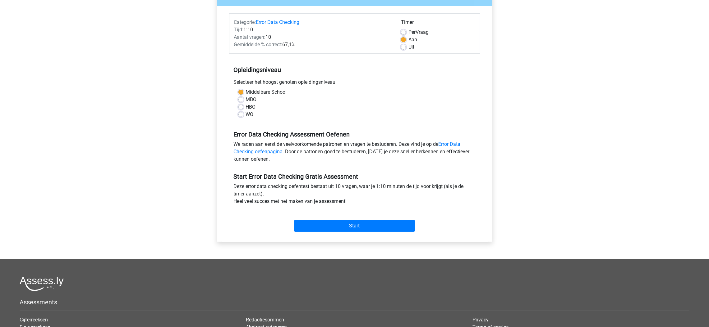
scroll to position [139, 0]
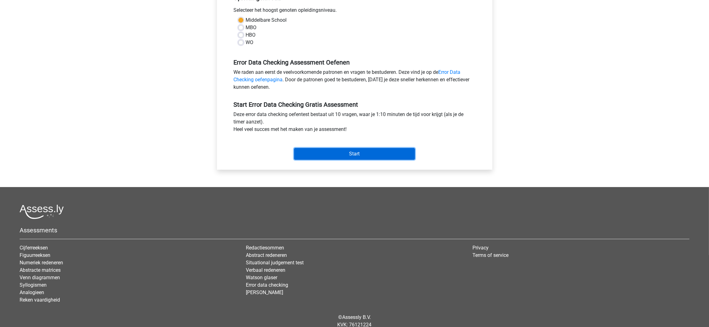
click at [365, 155] on input "Start" at bounding box center [354, 154] width 121 height 12
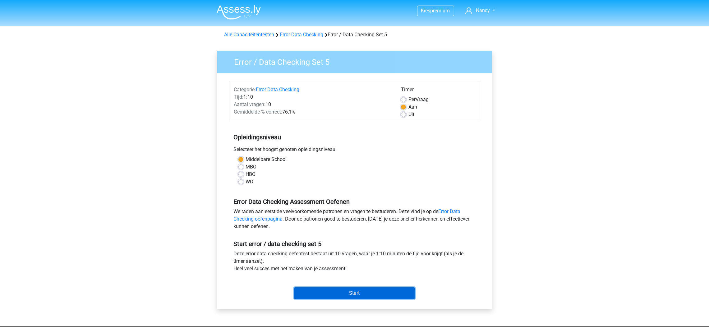
click at [374, 295] on input "Start" at bounding box center [354, 294] width 121 height 12
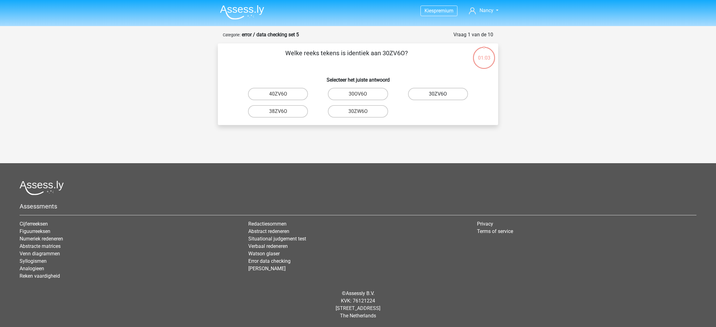
click at [424, 96] on label "30ZV6O" at bounding box center [438, 94] width 60 height 12
click at [438, 96] on input "30ZV6O" at bounding box center [440, 96] width 4 height 4
radio input "true"
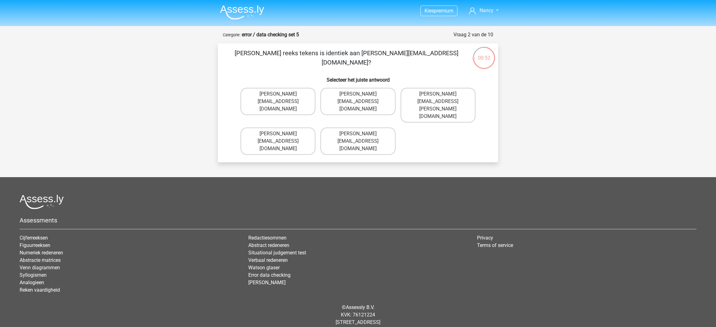
click at [360, 134] on input "[PERSON_NAME][EMAIL_ADDRESS][DOMAIN_NAME]" at bounding box center [360, 136] width 4 height 4
radio input "true"
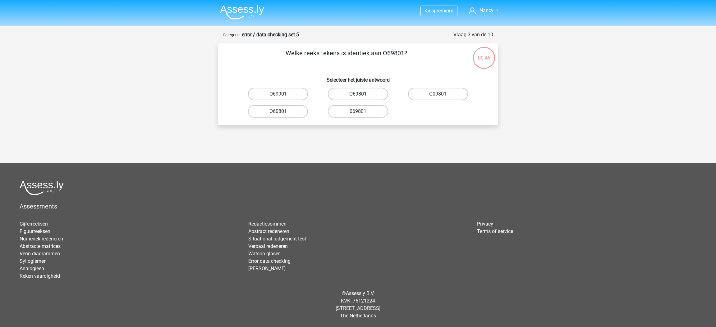
click at [376, 93] on label "O69801" at bounding box center [358, 94] width 60 height 12
click at [362, 94] on input "O69801" at bounding box center [360, 96] width 4 height 4
radio input "true"
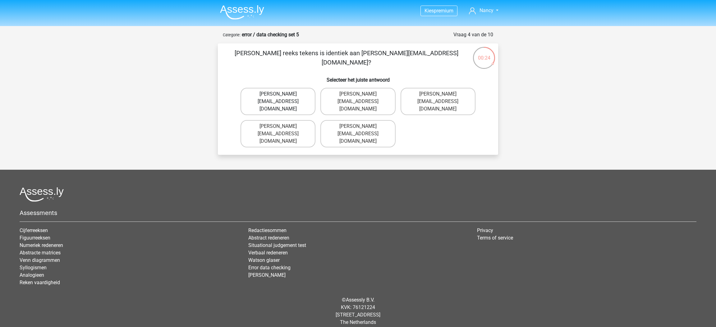
drag, startPoint x: 269, startPoint y: 126, endPoint x: 294, endPoint y: 98, distance: 37.0
click at [294, 98] on div "George-Churchill@jointmail.com.co George-Churchill@jointmail.com George-Churchi…" at bounding box center [358, 117] width 240 height 65
click at [295, 98] on label "George-Churchill@jointmail.com.co" at bounding box center [277, 101] width 75 height 27
click at [282, 98] on input "George-Churchill@jointmail.com.co" at bounding box center [280, 96] width 4 height 4
radio input "true"
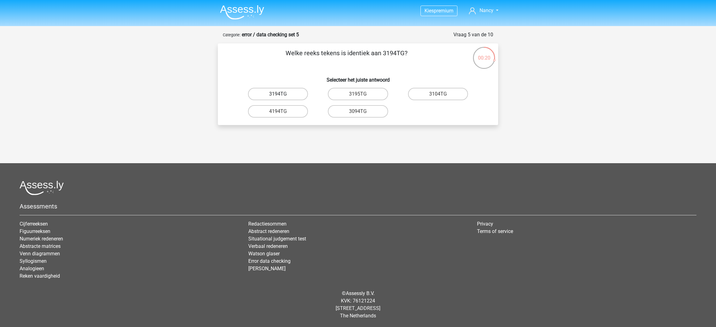
click at [294, 94] on label "3194TG" at bounding box center [278, 94] width 60 height 12
click at [282, 94] on input "3194TG" at bounding box center [280, 96] width 4 height 4
radio input "true"
drag, startPoint x: 299, startPoint y: 96, endPoint x: 327, endPoint y: 100, distance: 28.6
click at [327, 100] on div "Si06C0 TiO6C0 SiO6C0 SiO0C0 SIO6C0" at bounding box center [358, 102] width 240 height 35
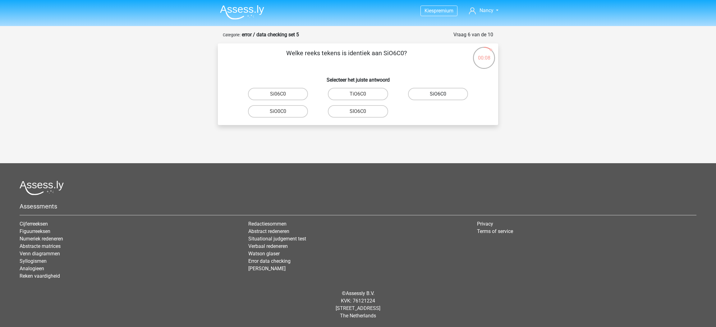
click at [419, 93] on label "SiO6C0" at bounding box center [438, 94] width 60 height 12
click at [438, 94] on input "SiO6C0" at bounding box center [440, 96] width 4 height 4
radio input "true"
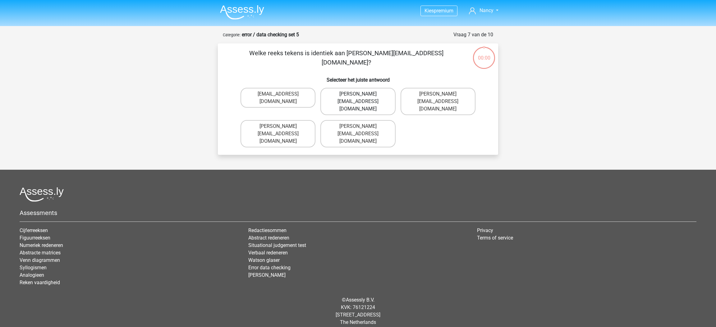
click at [379, 92] on label "[PERSON_NAME][EMAIL_ADDRESS][DOMAIN_NAME]" at bounding box center [357, 101] width 75 height 27
click at [362, 94] on input "[PERSON_NAME][EMAIL_ADDRESS][DOMAIN_NAME]" at bounding box center [360, 96] width 4 height 4
radio input "true"
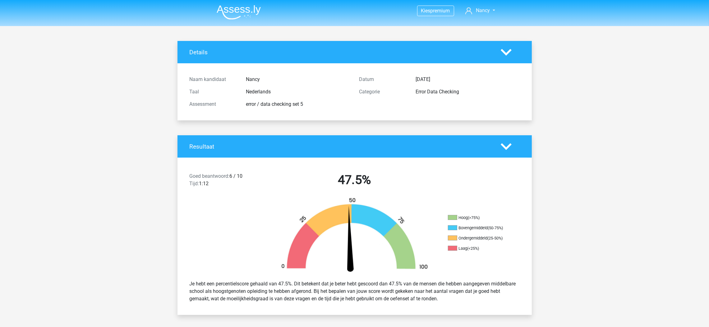
click at [249, 12] on img at bounding box center [239, 12] width 44 height 15
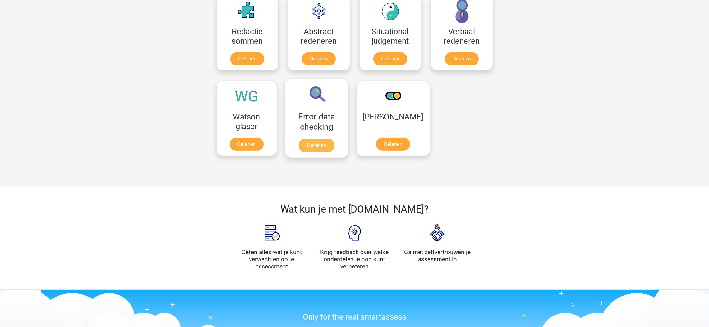
scroll to position [466, 0]
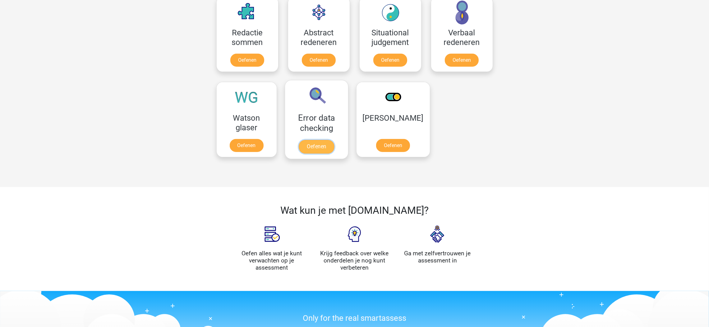
click at [311, 140] on link "Oefenen" at bounding box center [316, 147] width 35 height 14
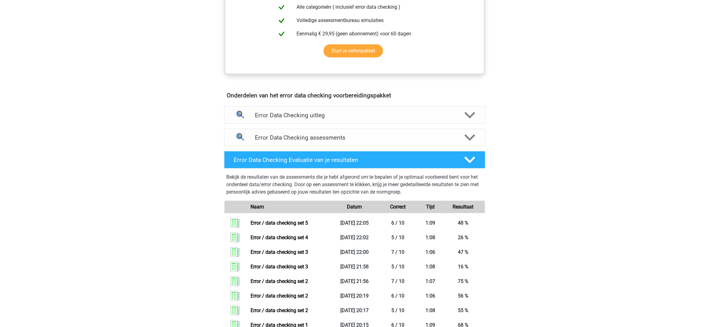
scroll to position [279, 0]
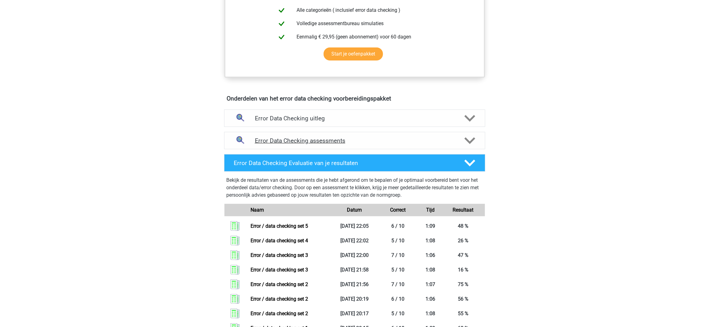
click at [328, 135] on div "Error Data Checking assessments" at bounding box center [354, 140] width 261 height 17
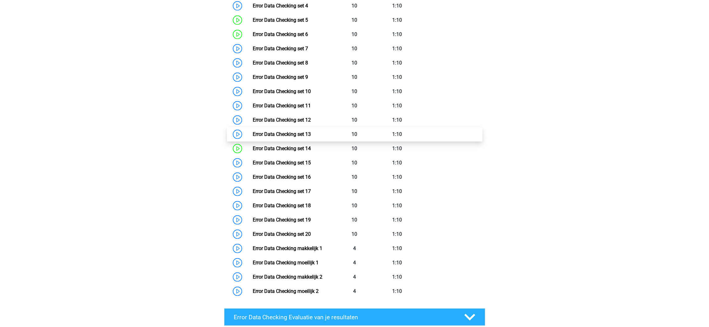
scroll to position [466, 0]
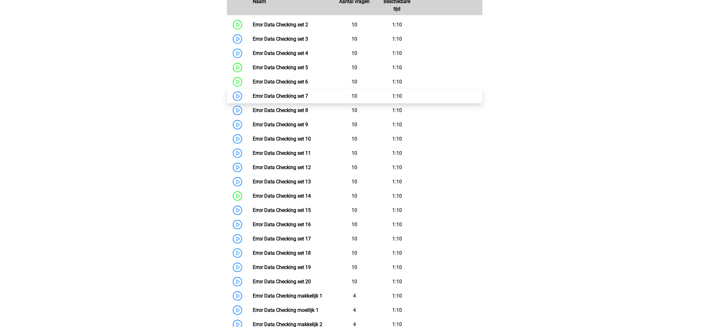
click at [287, 95] on link "Error Data Checking set 7" at bounding box center [280, 96] width 55 height 6
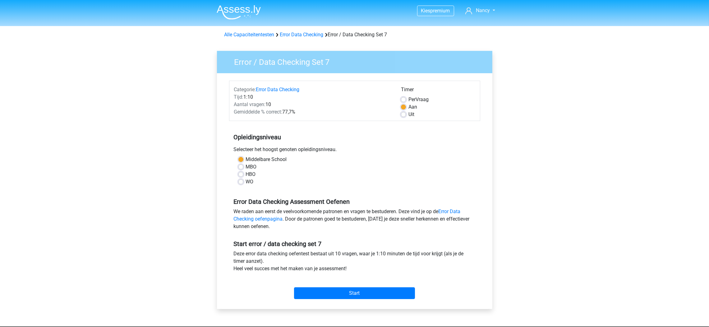
scroll to position [139, 0]
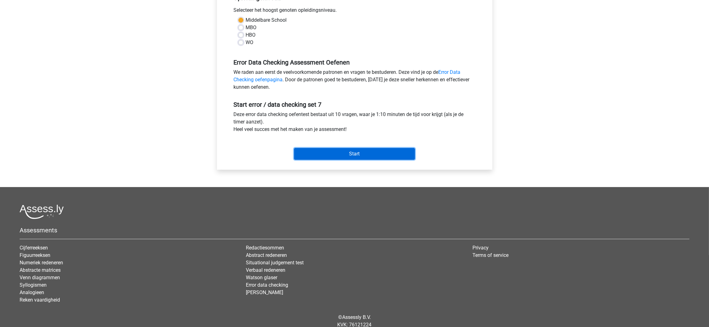
click at [314, 153] on input "Start" at bounding box center [354, 154] width 121 height 12
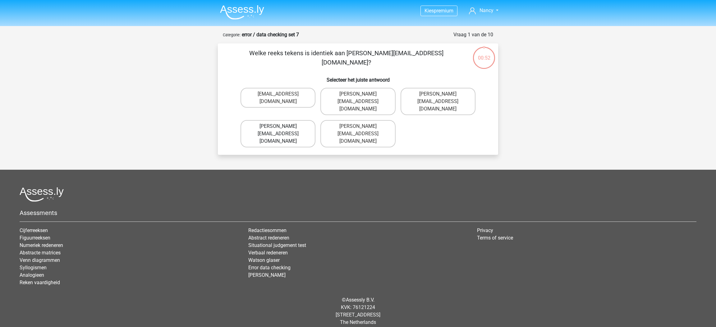
click at [257, 130] on label "Damian-Livingstone@hotmail.gr" at bounding box center [277, 133] width 75 height 27
click at [278, 130] on input "Damian-Livingstone@hotmail.gr" at bounding box center [280, 128] width 4 height 4
radio input "true"
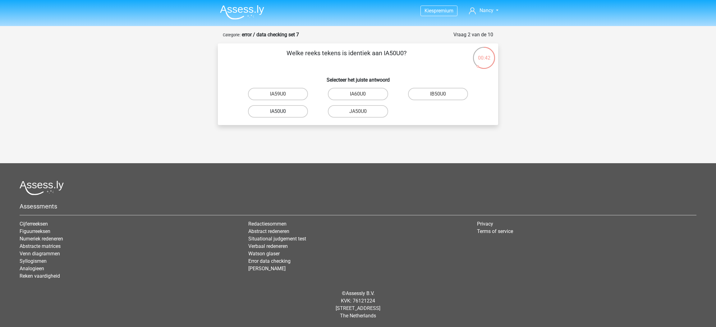
click at [285, 113] on label "IA50U0" at bounding box center [278, 111] width 60 height 12
click at [282, 113] on input "IA50U0" at bounding box center [280, 114] width 4 height 4
radio input "true"
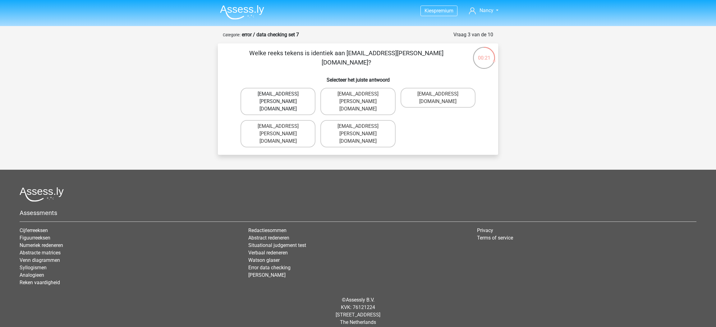
click at [300, 101] on label "Grace-Patterson@joinmail.com.co" at bounding box center [277, 101] width 75 height 27
click at [282, 98] on input "Grace-Patterson@joinmail.com.co" at bounding box center [280, 96] width 4 height 4
radio input "true"
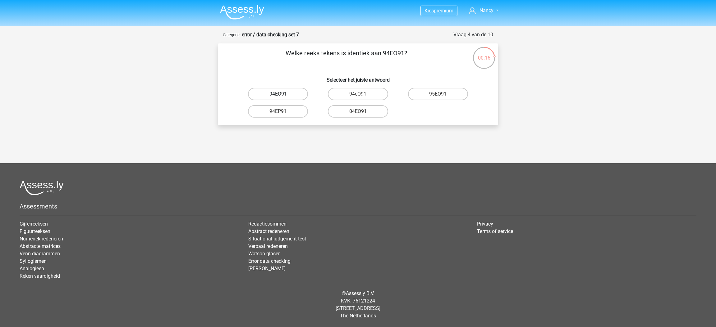
click at [293, 95] on label "94EO91" at bounding box center [278, 94] width 60 height 12
click at [282, 95] on input "94EO91" at bounding box center [280, 96] width 4 height 4
radio input "true"
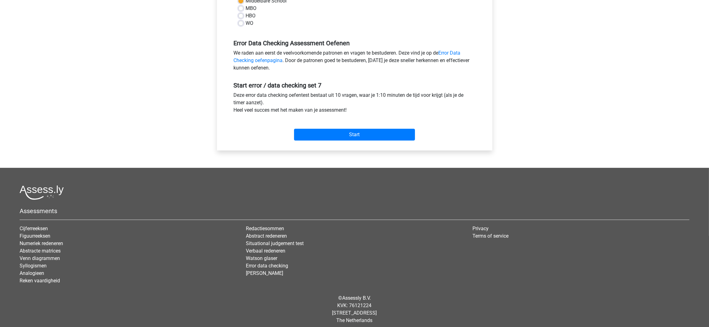
scroll to position [163, 0]
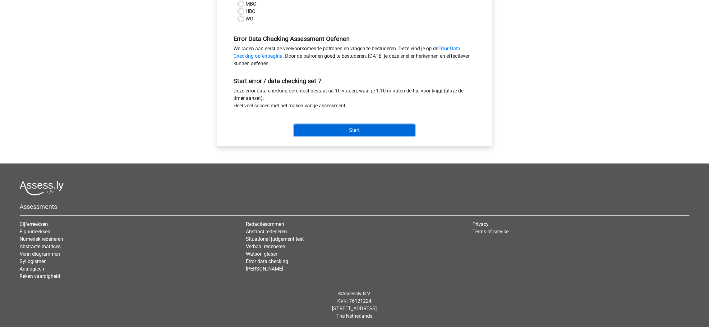
click at [371, 126] on input "Start" at bounding box center [354, 131] width 121 height 12
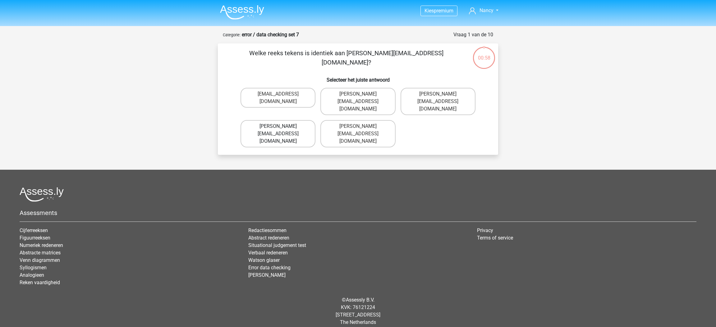
click at [305, 124] on label "Damian-Livingstone@hotmail.gr" at bounding box center [277, 133] width 75 height 27
click at [282, 126] on input "Damian-Livingstone@hotmail.gr" at bounding box center [280, 128] width 4 height 4
radio input "true"
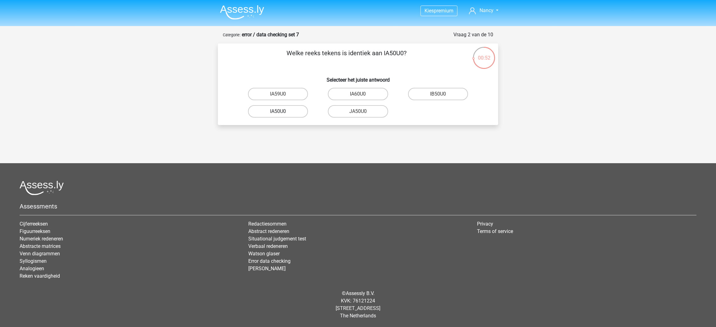
click at [287, 113] on label "IA50U0" at bounding box center [278, 111] width 60 height 12
click at [282, 113] on input "IA50U0" at bounding box center [280, 114] width 4 height 4
radio input "true"
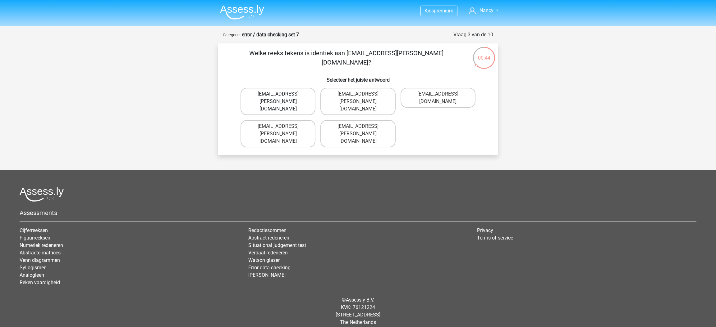
click at [305, 104] on label "Grace-Patterson@joinmail.com.co" at bounding box center [277, 101] width 75 height 27
click at [282, 98] on input "Grace-Patterson@joinmail.com.co" at bounding box center [280, 96] width 4 height 4
radio input "true"
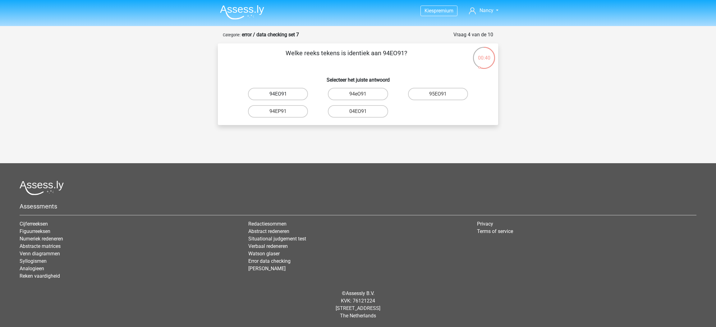
click at [298, 94] on label "94EO91" at bounding box center [278, 94] width 60 height 12
click at [282, 94] on input "94EO91" at bounding box center [280, 96] width 4 height 4
radio input "true"
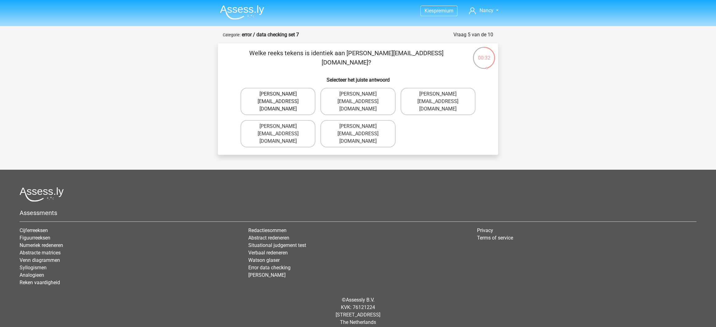
click at [295, 104] on label "Joshua-Carrick@email.uk.com" at bounding box center [277, 101] width 75 height 27
click at [282, 98] on input "Joshua-Carrick@email.uk.com" at bounding box center [280, 96] width 4 height 4
radio input "true"
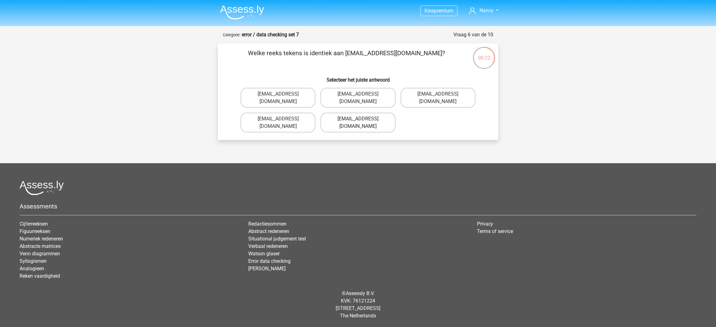
click at [371, 113] on label "Theo-Rhine@jointmail.gl" at bounding box center [357, 123] width 75 height 20
click at [362, 119] on input "Theo-Rhine@jointmail.gl" at bounding box center [360, 121] width 4 height 4
radio input "true"
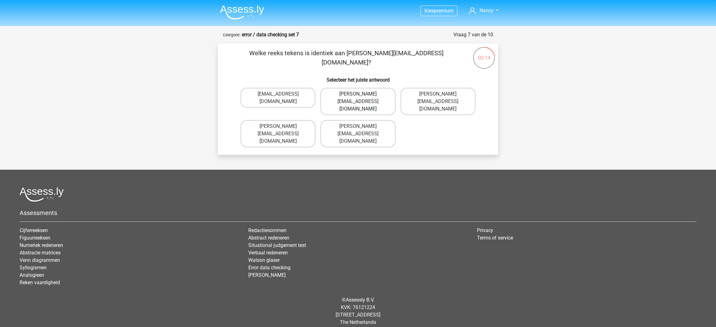
click at [372, 95] on label "Joseph-Clay@e-mail.br" at bounding box center [357, 101] width 75 height 27
click at [362, 95] on input "Joseph-Clay@e-mail.br" at bounding box center [360, 96] width 4 height 4
radio input "true"
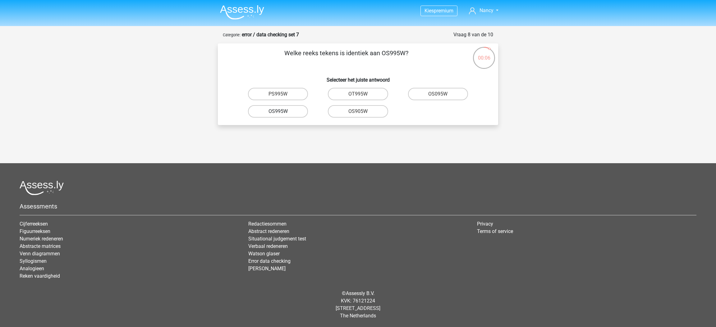
click at [293, 109] on label "OS995W" at bounding box center [278, 111] width 60 height 12
click at [282, 112] on input "OS995W" at bounding box center [280, 114] width 4 height 4
radio input "true"
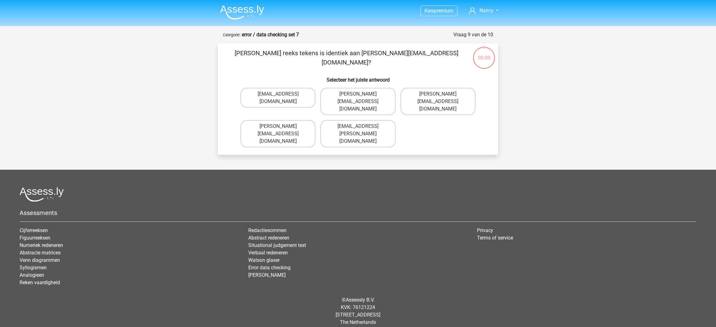
click at [360, 98] on input "Freya.Wilson@hotmale.com" at bounding box center [360, 96] width 4 height 4
radio input "true"
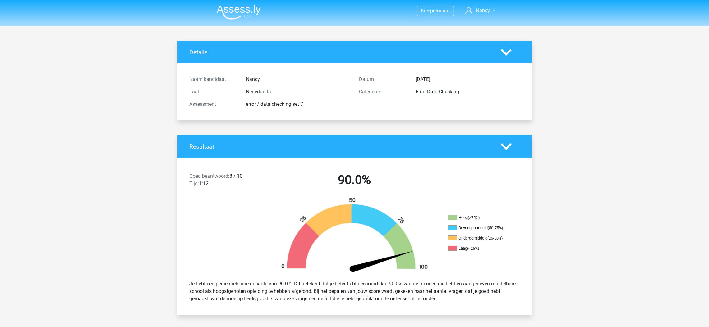
click at [247, 11] on img at bounding box center [239, 12] width 44 height 15
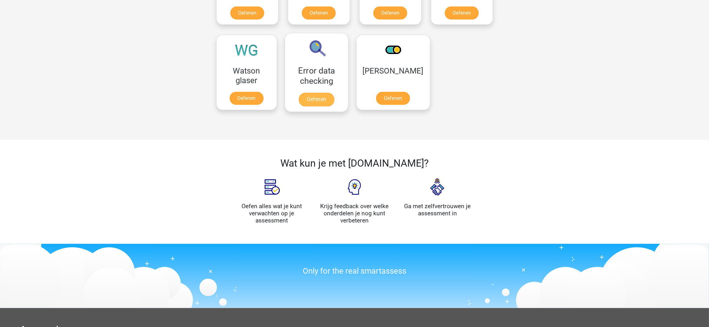
scroll to position [512, 0]
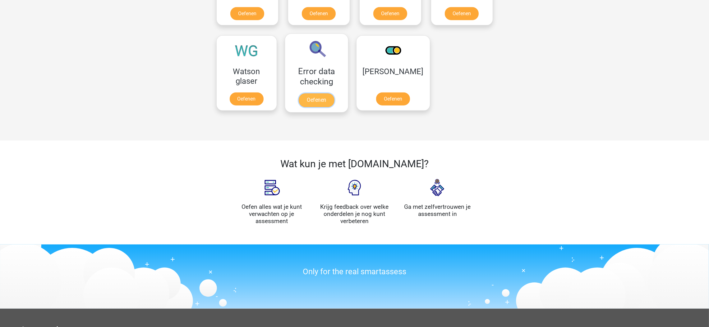
click at [334, 94] on link "Oefenen" at bounding box center [316, 101] width 35 height 14
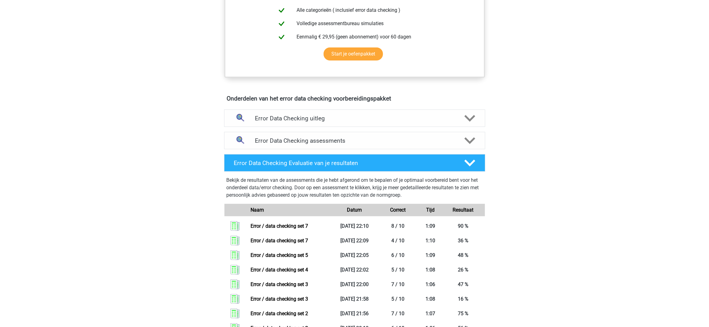
scroll to position [233, 0]
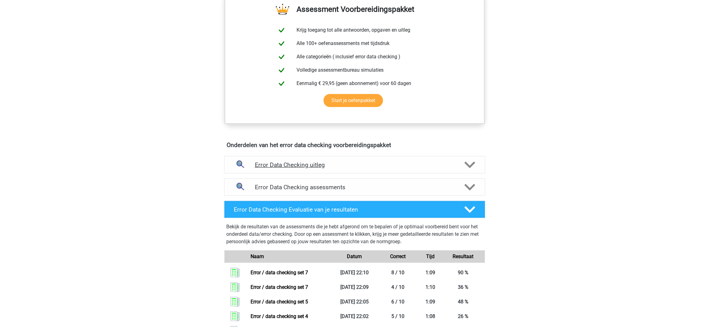
click at [395, 158] on div "Error Data Checking uitleg" at bounding box center [354, 164] width 261 height 17
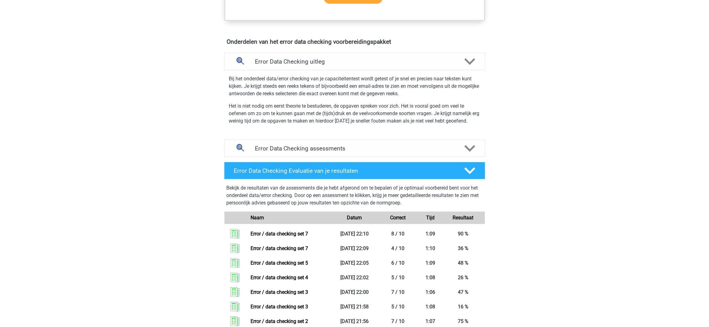
scroll to position [279, 0]
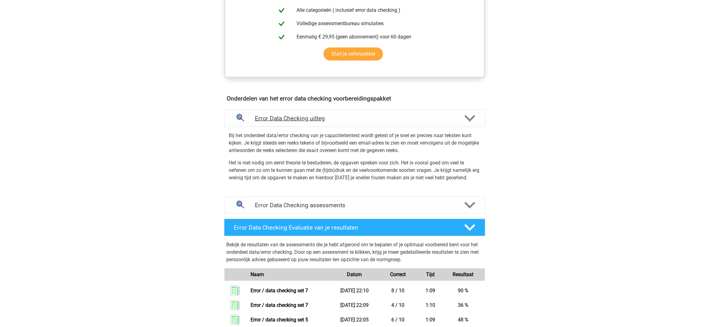
click at [408, 123] on div "Error Data Checking uitleg" at bounding box center [354, 118] width 261 height 17
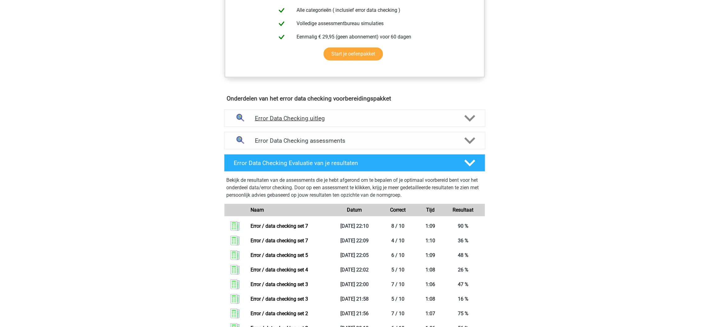
click at [428, 121] on h4 "Error Data Checking uitleg" at bounding box center [354, 118] width 199 height 7
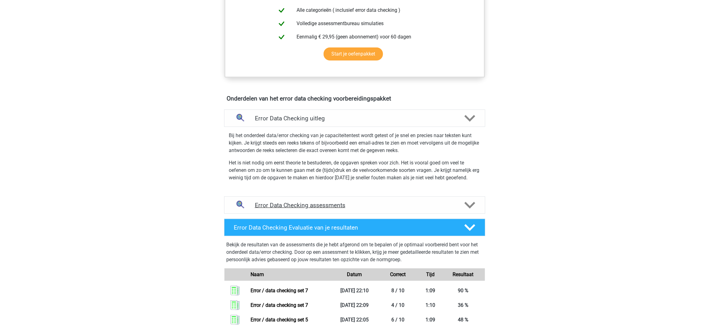
drag, startPoint x: 477, startPoint y: 204, endPoint x: 478, endPoint y: 201, distance: 3.8
click at [478, 204] on div at bounding box center [469, 205] width 21 height 11
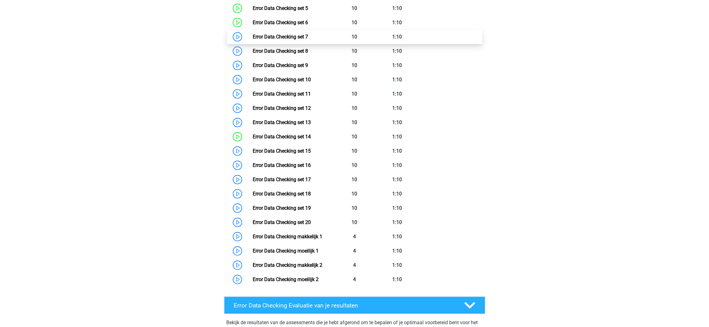
scroll to position [559, 0]
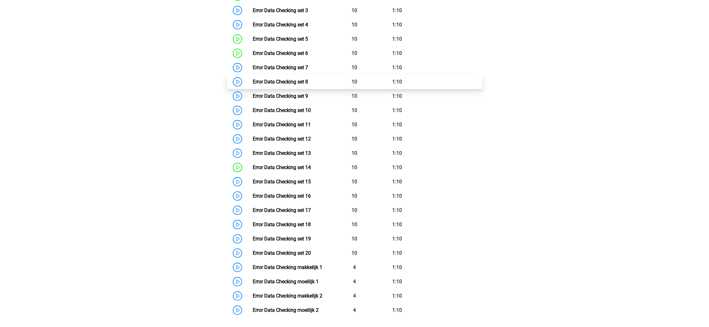
click at [288, 79] on link "Error Data Checking set 8" at bounding box center [280, 82] width 55 height 6
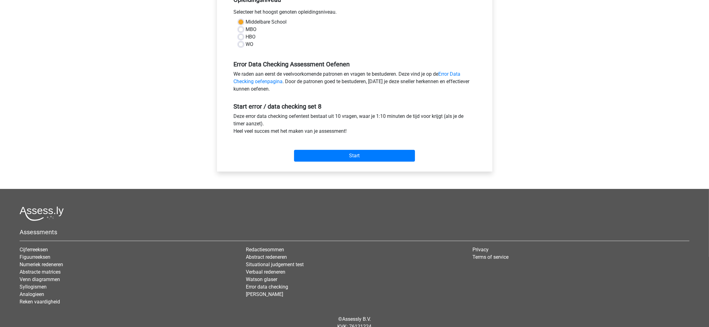
scroll to position [139, 0]
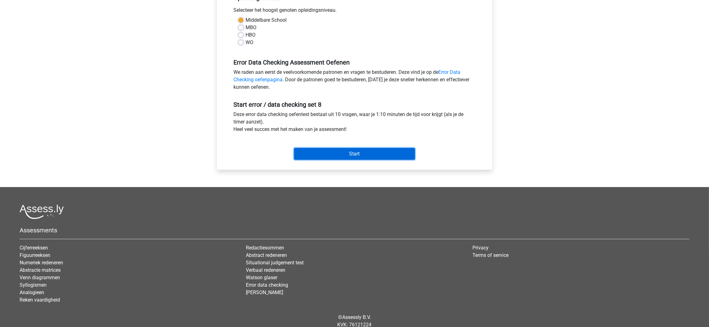
click at [355, 149] on input "Start" at bounding box center [354, 154] width 121 height 12
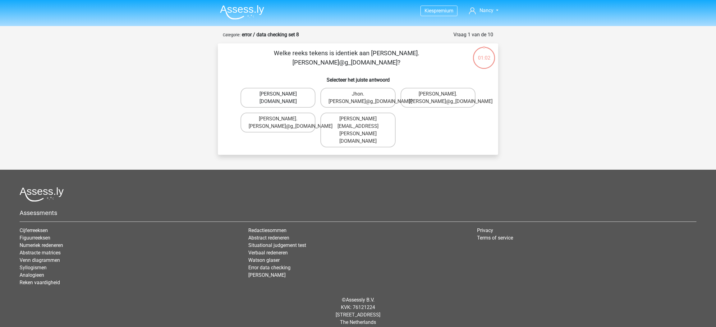
click at [290, 97] on label "John.Ailward@g_mail.gr" at bounding box center [277, 98] width 75 height 20
click at [282, 97] on input "John.Ailward@g_mail.gr" at bounding box center [280, 96] width 4 height 4
radio input "true"
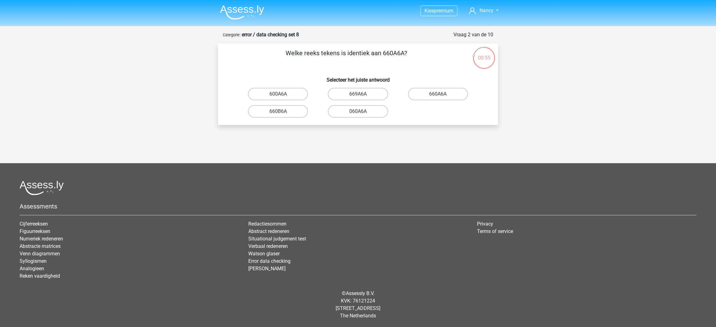
click at [439, 96] on input "660A6A" at bounding box center [440, 96] width 4 height 4
radio input "true"
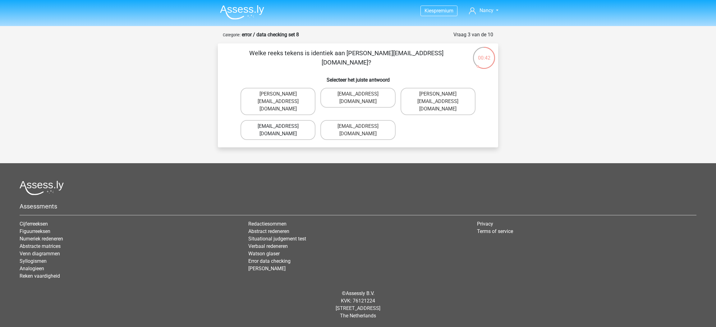
click at [298, 120] on label "Noa-Dern@Gmail.co.uk" at bounding box center [277, 130] width 75 height 20
click at [282, 126] on input "Noa-Dern@Gmail.co.uk" at bounding box center [280, 128] width 4 height 4
radio input "true"
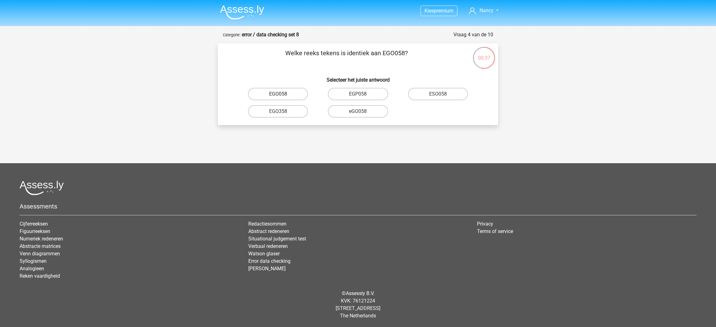
click at [294, 96] on label "EGO058" at bounding box center [278, 94] width 60 height 12
click at [282, 96] on input "EGO058" at bounding box center [280, 96] width 4 height 4
radio input "true"
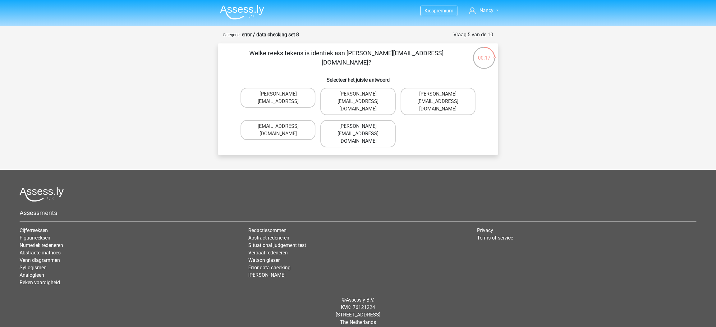
click at [377, 126] on label "Freya.Chamberlain@e-mail.com" at bounding box center [357, 133] width 75 height 27
click at [362, 126] on input "Freya.Chamberlain@e-mail.com" at bounding box center [360, 128] width 4 height 4
radio input "true"
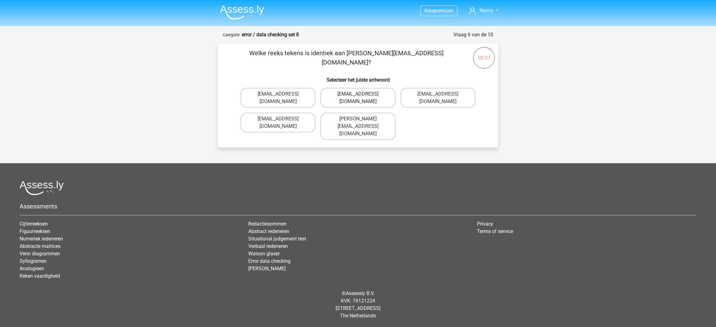
click at [372, 102] on label "Elsie-Land@joymail.co.com" at bounding box center [357, 98] width 75 height 20
click at [362, 98] on input "Elsie-Land@joymail.co.com" at bounding box center [360, 96] width 4 height 4
radio input "true"
click at [348, 113] on label "[EMAIL_ADDRESS][DOMAIN_NAME]" at bounding box center [357, 123] width 75 height 20
click at [358, 119] on input "[EMAIL_ADDRESS][DOMAIN_NAME]" at bounding box center [360, 121] width 4 height 4
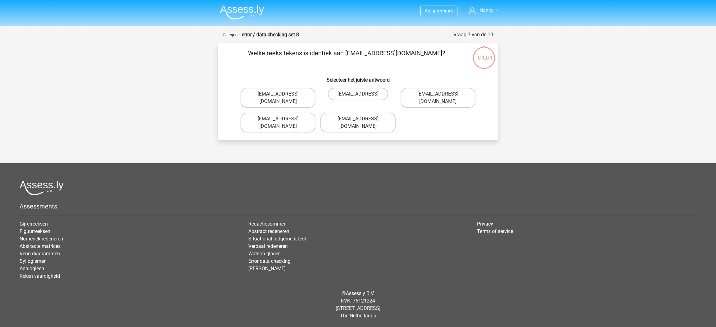
radio input "true"
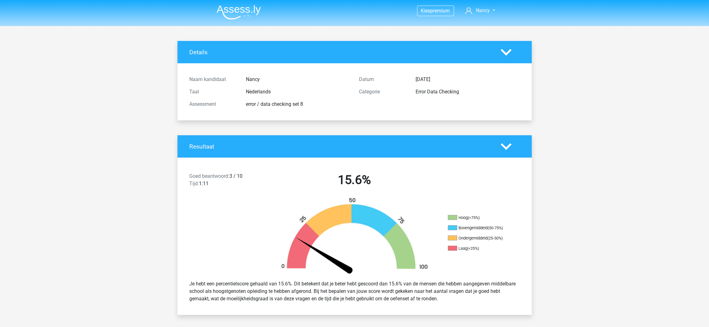
click at [251, 11] on img at bounding box center [239, 12] width 44 height 15
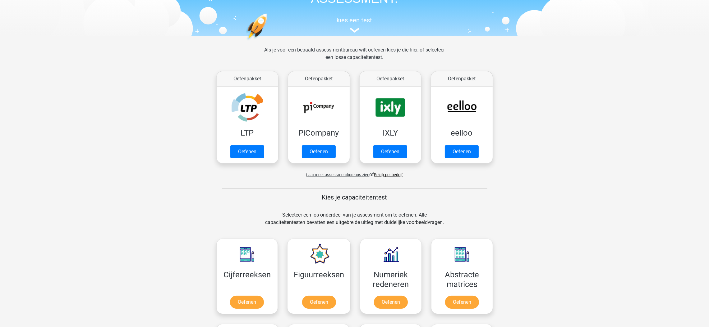
scroll to position [186, 0]
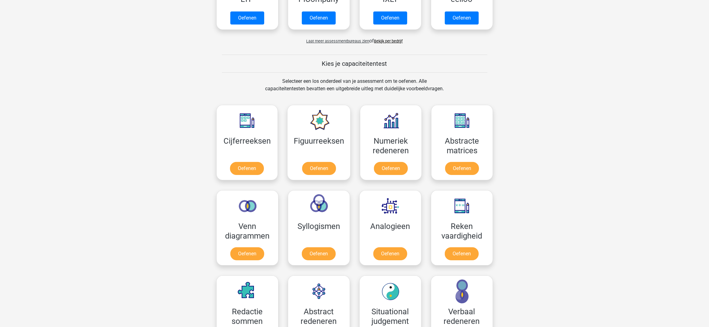
drag, startPoint x: 350, startPoint y: 260, endPoint x: 163, endPoint y: 234, distance: 188.6
click at [163, 236] on div "Kies premium Nancy nancy_lau@outlook.com" at bounding box center [354, 306] width 709 height 985
drag, startPoint x: 168, startPoint y: 230, endPoint x: 207, endPoint y: 223, distance: 39.4
click at [190, 229] on div "Kies premium Nancy nancy_lau@outlook.com" at bounding box center [354, 306] width 709 height 985
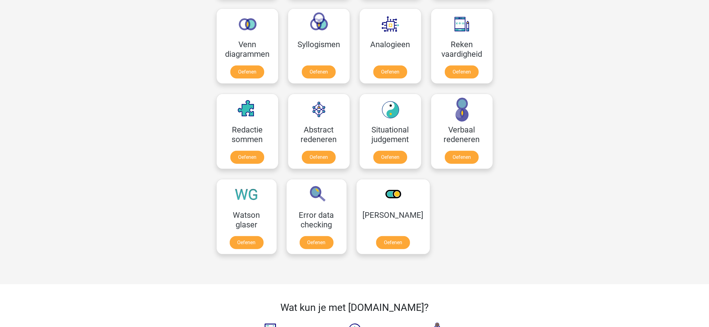
scroll to position [466, 0]
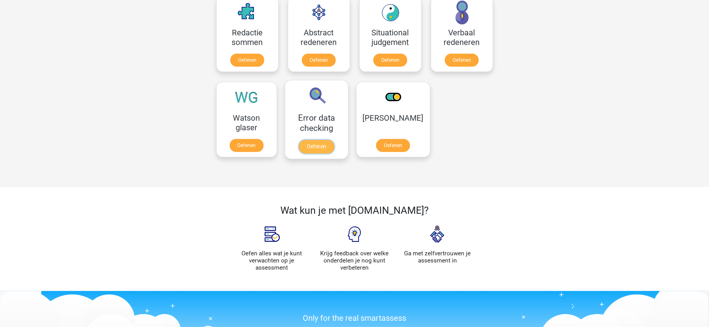
click at [307, 140] on link "Oefenen" at bounding box center [316, 147] width 35 height 14
click at [308, 140] on link "Oefenen" at bounding box center [316, 147] width 35 height 14
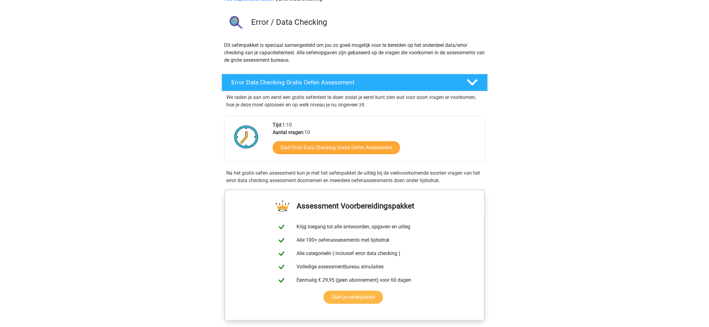
scroll to position [19, 0]
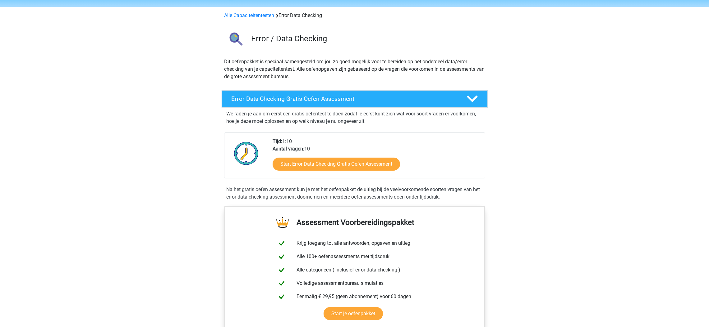
click at [359, 171] on div "Start Error Data Checking Gratis Oefen Assessment" at bounding box center [375, 165] width 207 height 25
click at [366, 162] on link "Start Error Data Checking Gratis Oefen Assessment" at bounding box center [336, 164] width 147 height 15
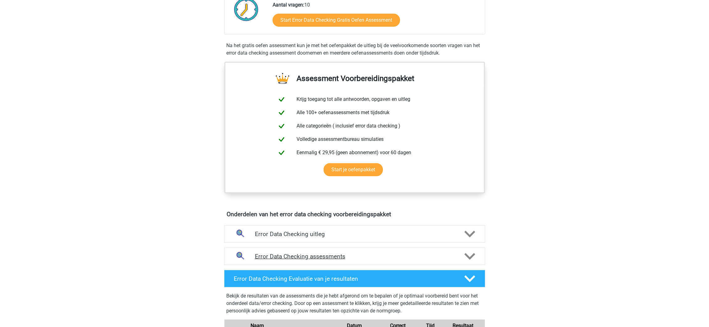
scroll to position [299, 0]
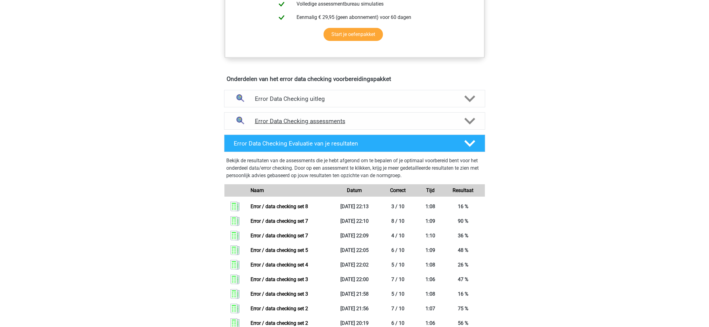
click at [411, 124] on h4 "Error Data Checking assessments" at bounding box center [354, 121] width 199 height 7
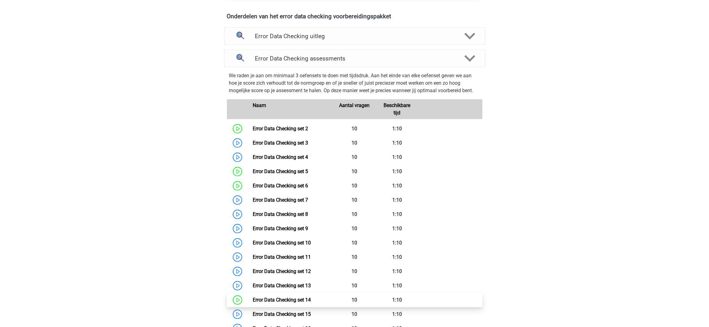
scroll to position [532, 0]
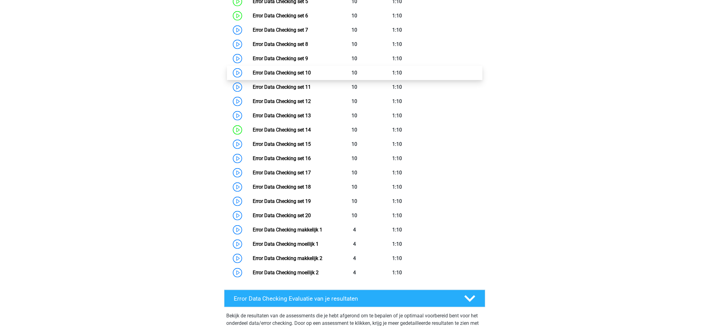
click at [269, 70] on link "Error Data Checking set 10" at bounding box center [282, 73] width 58 height 6
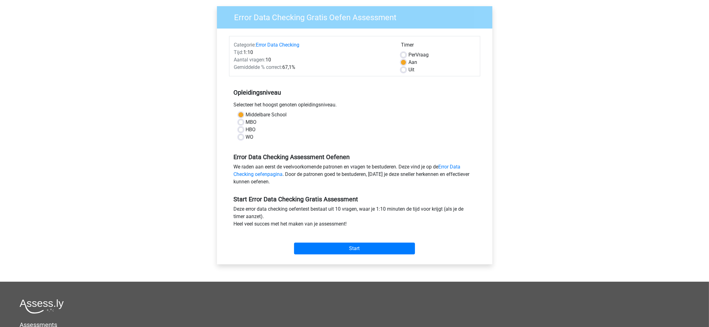
scroll to position [23, 0]
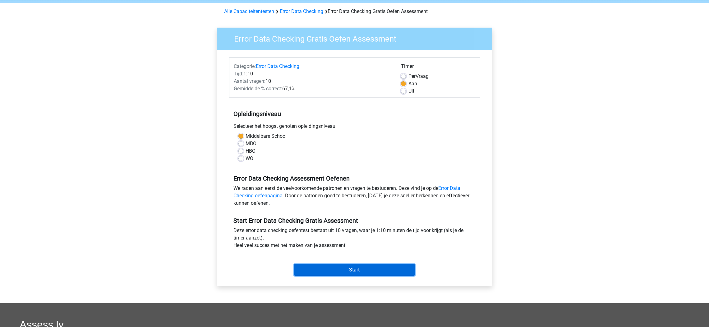
click at [386, 270] on input "Start" at bounding box center [354, 270] width 121 height 12
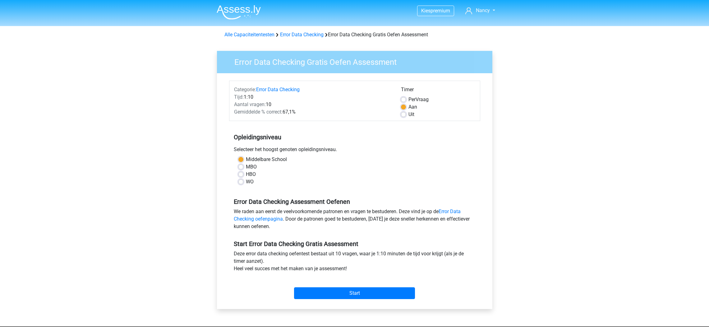
scroll to position [23, 0]
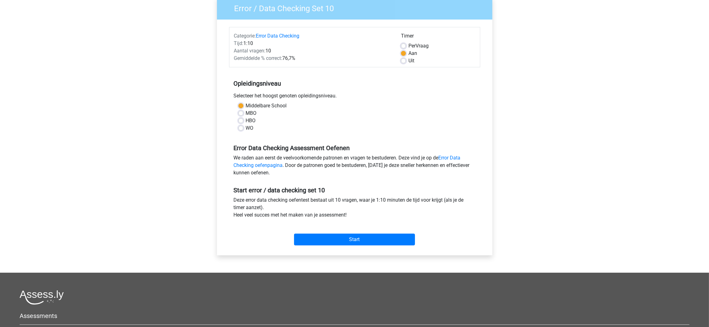
scroll to position [163, 0]
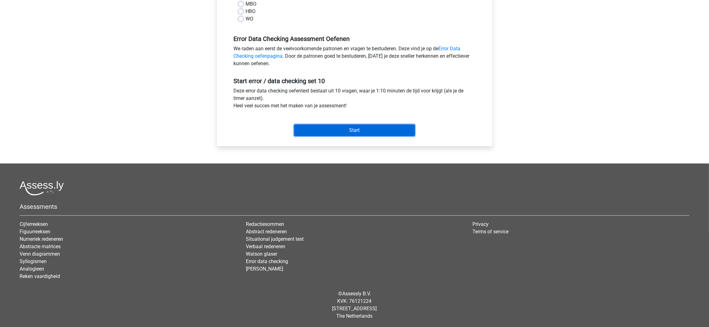
click at [350, 126] on input "Start" at bounding box center [354, 131] width 121 height 12
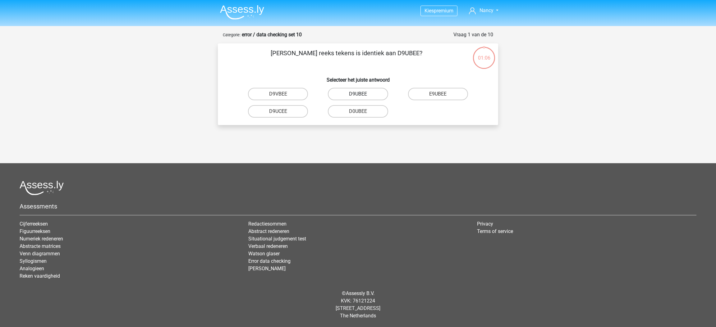
click at [348, 94] on label "D9UBEE" at bounding box center [358, 94] width 60 height 12
click at [358, 94] on input "D9UBEE" at bounding box center [360, 96] width 4 height 4
radio input "true"
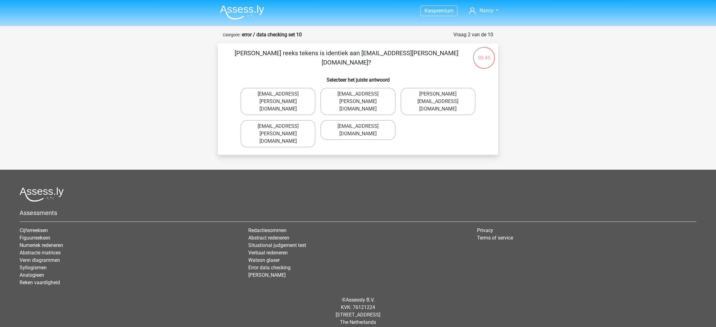
drag, startPoint x: 453, startPoint y: 99, endPoint x: 445, endPoint y: 120, distance: 22.3
click at [445, 120] on div "Mia-Thompson@joinmail.co.uk Mia-Thompson@joinedmail.com.uk Mai-Thompson@joinmai…" at bounding box center [358, 117] width 240 height 65
click at [285, 127] on label "Mia-Thompson@joinmail.com.uk" at bounding box center [277, 133] width 75 height 27
click at [282, 127] on input "Mia-Thompson@joinmail.com.uk" at bounding box center [280, 128] width 4 height 4
radio input "true"
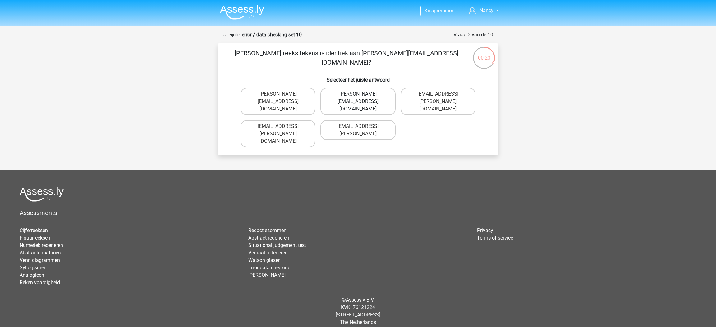
click at [387, 98] on label "Sienna.Sadler@hot-mail.com" at bounding box center [357, 101] width 75 height 27
click at [362, 98] on input "Sienna.Sadler@hot-mail.com" at bounding box center [360, 96] width 4 height 4
radio input "true"
click at [390, 98] on label "Freddie-Conley@joinedmail.co.uk" at bounding box center [357, 101] width 75 height 27
click at [362, 98] on input "Freddie-Conley@joinedmail.co.uk" at bounding box center [360, 96] width 4 height 4
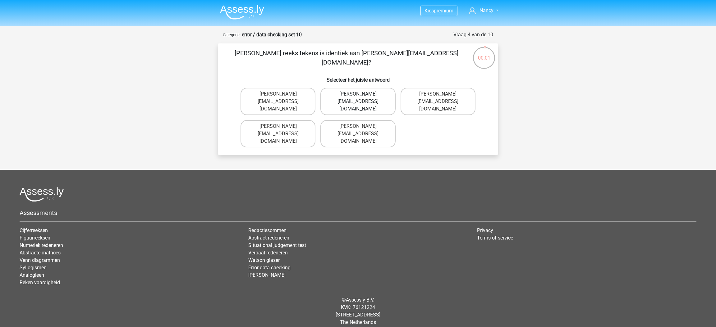
radio input "true"
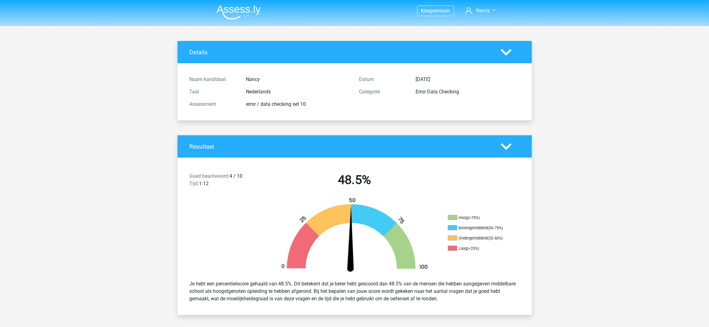
drag, startPoint x: 232, startPoint y: 15, endPoint x: 235, endPoint y: 19, distance: 5.2
click at [232, 14] on img at bounding box center [239, 12] width 44 height 15
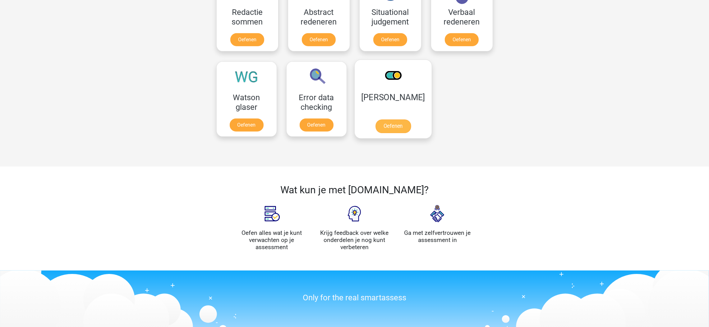
scroll to position [419, 0]
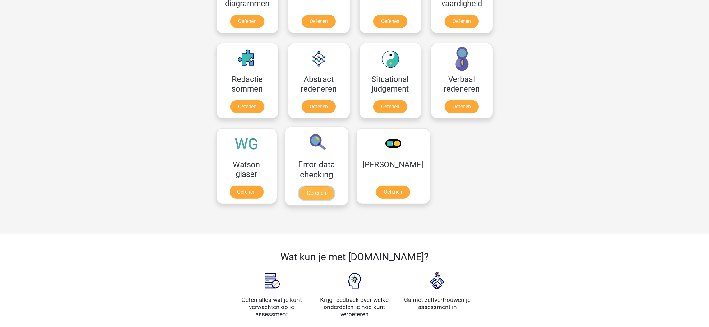
click at [311, 187] on link "Oefenen" at bounding box center [316, 194] width 35 height 14
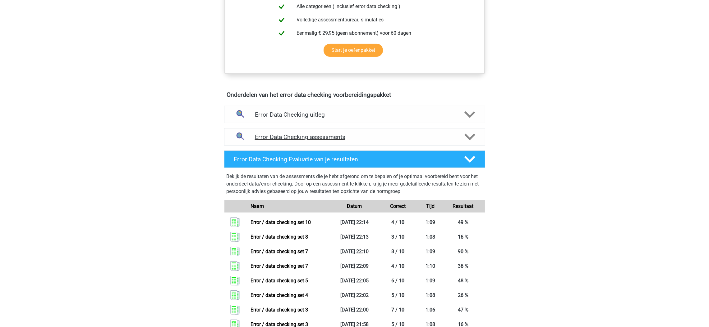
scroll to position [279, 0]
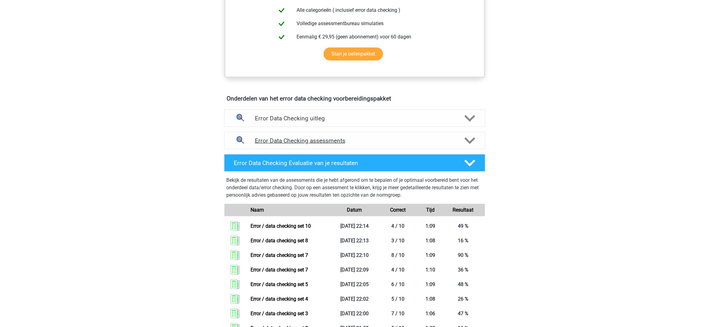
click at [312, 139] on h4 "Error Data Checking assessments" at bounding box center [354, 140] width 199 height 7
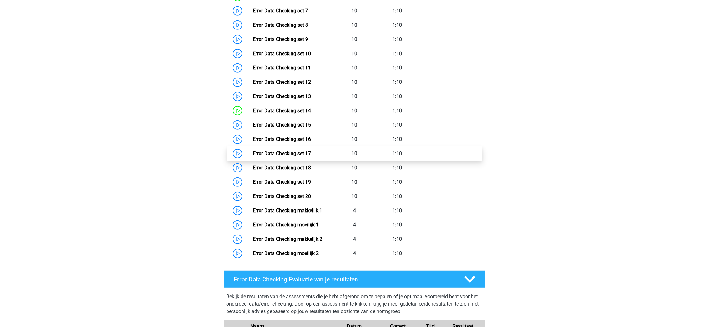
scroll to position [559, 0]
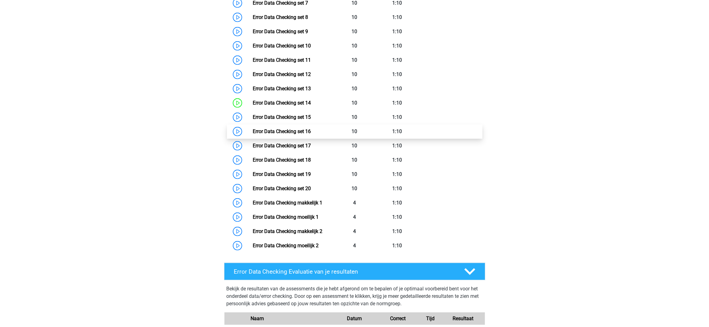
click at [279, 129] on link "Error Data Checking set 16" at bounding box center [282, 132] width 58 height 6
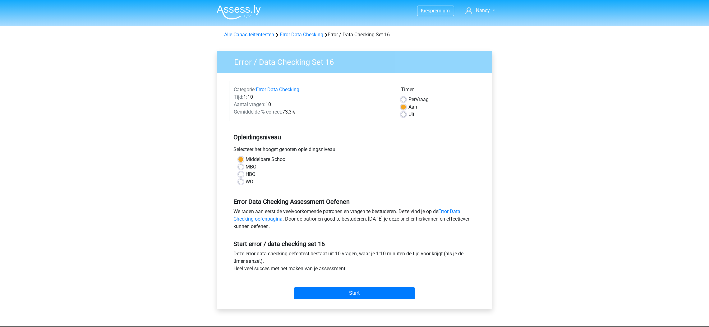
scroll to position [163, 0]
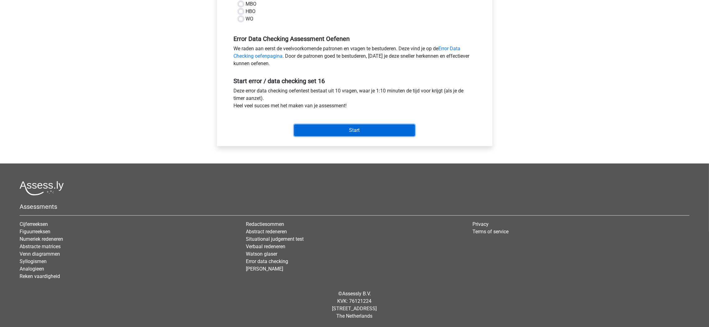
click at [363, 134] on input "Start" at bounding box center [354, 131] width 121 height 12
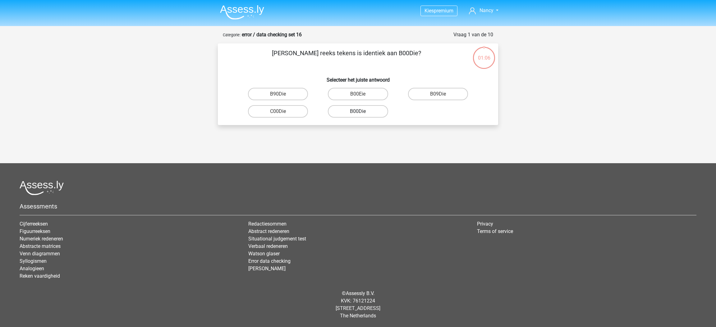
click at [363, 113] on label "B00Die" at bounding box center [358, 111] width 60 height 12
click at [362, 113] on input "B00Die" at bounding box center [360, 114] width 4 height 4
radio input "true"
click at [295, 95] on label "14T005" at bounding box center [278, 94] width 60 height 12
click at [282, 95] on input "14T005" at bounding box center [280, 96] width 4 height 4
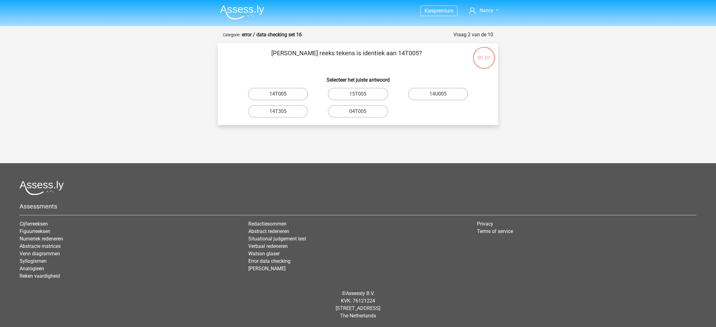
radio input "true"
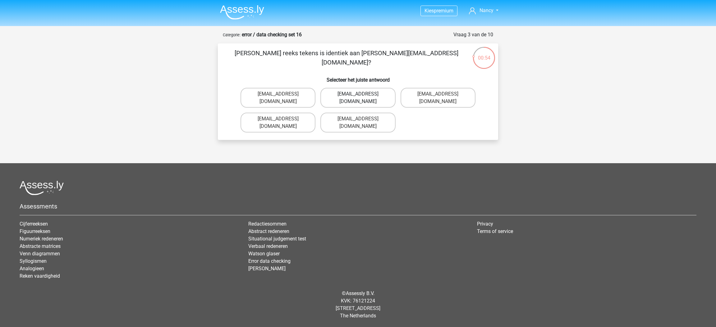
click at [388, 94] on label "[EMAIL_ADDRESS][DOMAIN_NAME]" at bounding box center [357, 98] width 75 height 20
click at [362, 94] on input "[EMAIL_ADDRESS][DOMAIN_NAME]" at bounding box center [360, 96] width 4 height 4
radio input "true"
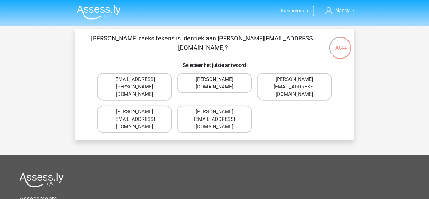
click at [234, 80] on label "Oliver-Smith@g_mail.gr" at bounding box center [214, 83] width 75 height 20
click at [219, 80] on input "Oliver-Smith@g_mail.gr" at bounding box center [217, 81] width 4 height 4
radio input "true"
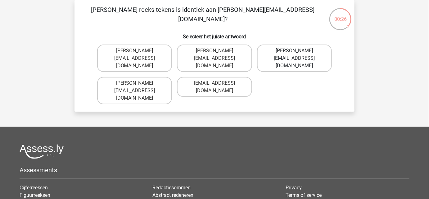
click at [289, 53] on label "Richard_Taylor@joymail.com.co" at bounding box center [294, 57] width 75 height 27
click at [295, 53] on input "Richard_Taylor@joymail.com.co" at bounding box center [297, 53] width 4 height 4
radio input "true"
click at [229, 83] on label "Rosie-Redknapp@Gmail.co.uk" at bounding box center [214, 90] width 75 height 27
click at [219, 83] on input "Rosie-Redknapp@Gmail.co.uk" at bounding box center [217, 85] width 4 height 4
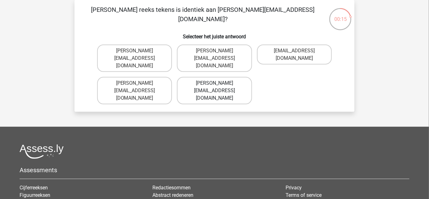
radio input "true"
click at [232, 77] on label "Michael_Rhine@joinmail.br" at bounding box center [214, 90] width 75 height 27
click at [219, 83] on input "Michael_Rhine@joinmail.br" at bounding box center [217, 85] width 4 height 4
radio input "true"
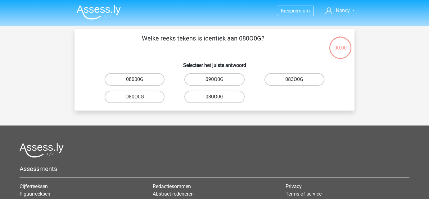
scroll to position [29, 0]
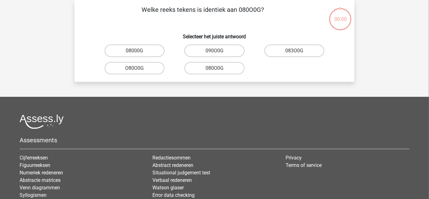
click at [215, 70] on input "080O0G" at bounding box center [217, 70] width 4 height 4
radio input "true"
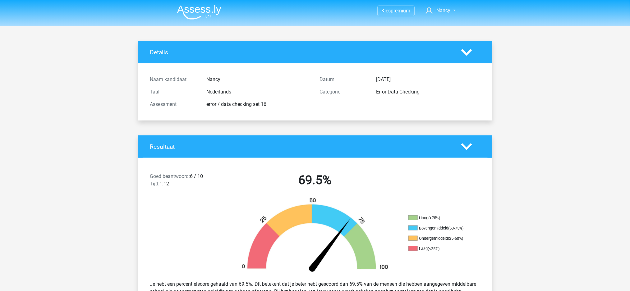
click at [207, 11] on img at bounding box center [199, 12] width 44 height 15
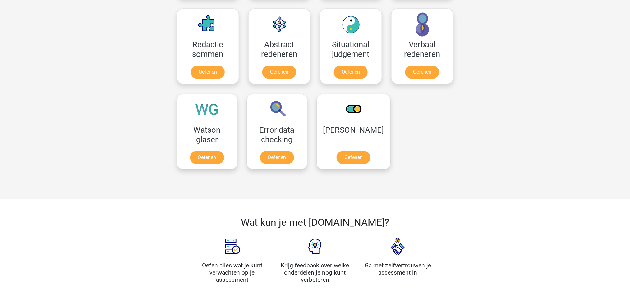
scroll to position [538, 0]
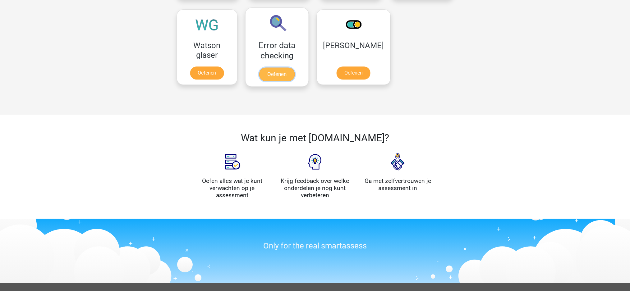
click at [273, 67] on link "Oefenen" at bounding box center [276, 74] width 35 height 14
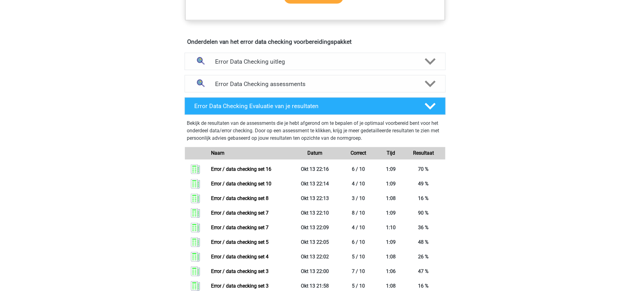
scroll to position [373, 0]
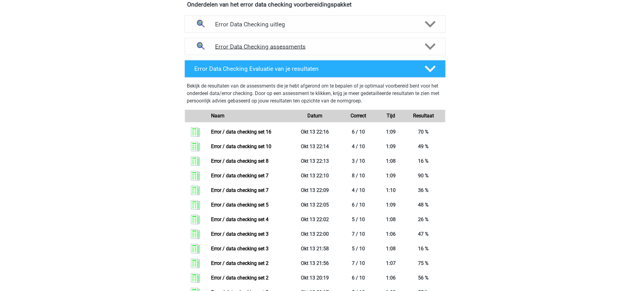
click at [336, 45] on h4 "Error Data Checking assessments" at bounding box center [314, 46] width 199 height 7
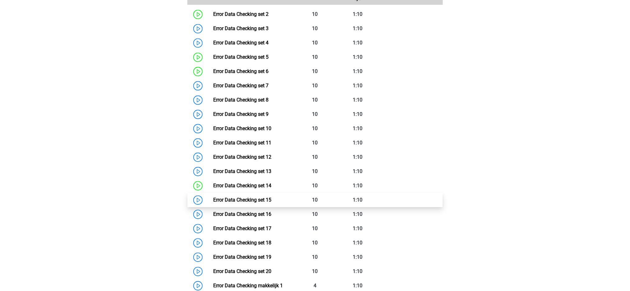
scroll to position [497, 0]
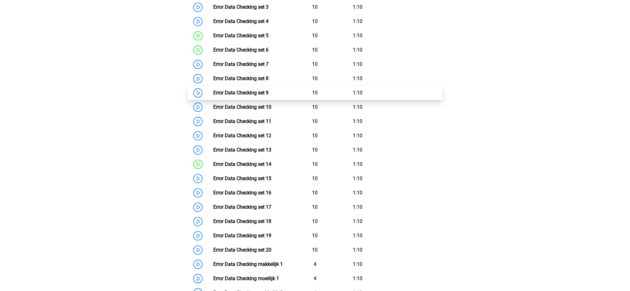
click at [249, 90] on link "Error Data Checking set 9" at bounding box center [240, 93] width 55 height 6
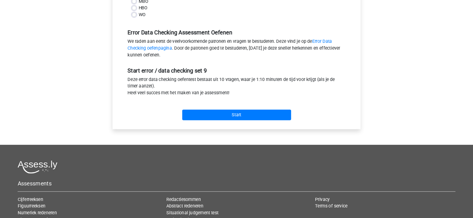
scroll to position [166, 0]
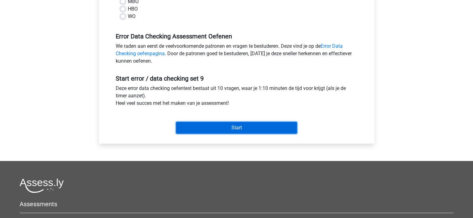
click at [279, 125] on input "Start" at bounding box center [236, 128] width 121 height 12
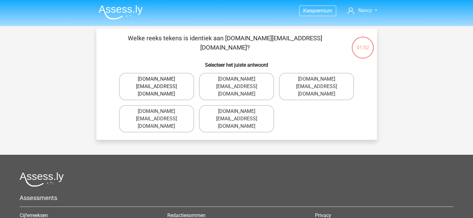
click at [168, 89] on label "[DOMAIN_NAME][EMAIL_ADDRESS][DOMAIN_NAME]" at bounding box center [156, 86] width 75 height 27
click at [160, 83] on input "[DOMAIN_NAME][EMAIL_ADDRESS][DOMAIN_NAME]" at bounding box center [158, 81] width 4 height 4
radio input "true"
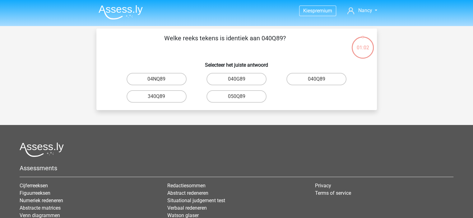
scroll to position [29, 0]
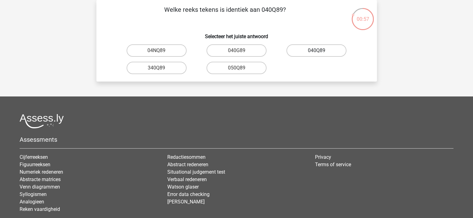
click at [330, 52] on label "040Q89" at bounding box center [316, 50] width 60 height 12
click at [320, 52] on input "040Q89" at bounding box center [318, 53] width 4 height 4
radio input "true"
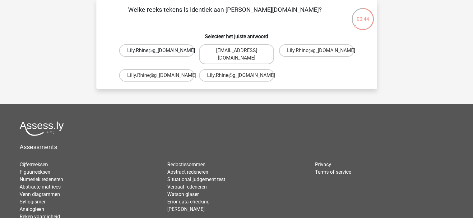
click at [167, 53] on label "Lily.Rhine@g_[DOMAIN_NAME]" at bounding box center [156, 50] width 75 height 12
click at [160, 53] on input "Lily.Rhine@g_[DOMAIN_NAME]" at bounding box center [158, 53] width 4 height 4
radio input "true"
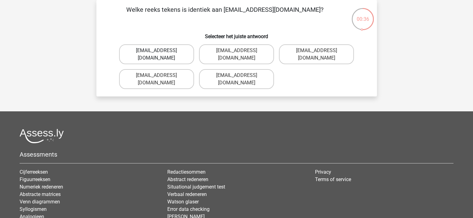
click at [176, 61] on label "[EMAIL_ADDRESS][DOMAIN_NAME]" at bounding box center [156, 54] width 75 height 20
click at [160, 55] on input "Freya-Maede@jointmail.co.com" at bounding box center [158, 53] width 4 height 4
radio input "true"
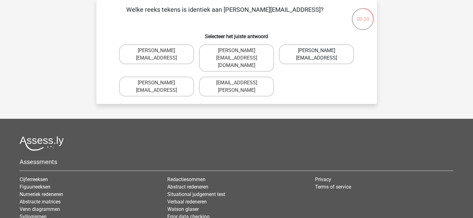
click at [311, 53] on label "Isaac+Wright@mailme.coo" at bounding box center [316, 54] width 75 height 20
click at [316, 53] on input "Isaac+Wright@mailme.coo" at bounding box center [318, 53] width 4 height 4
radio input "true"
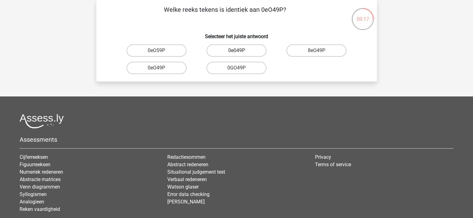
click at [242, 54] on label "0e049P" at bounding box center [236, 50] width 60 height 12
click at [240, 54] on input "0e049P" at bounding box center [238, 53] width 4 height 4
radio input "true"
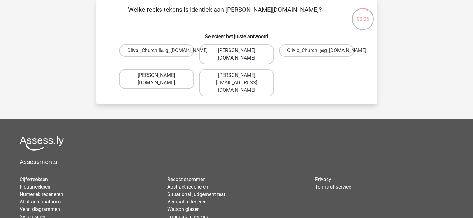
click at [254, 53] on label "Olivia_Churchill@g_mail.uk.co" at bounding box center [236, 54] width 75 height 20
click at [240, 53] on input "Olivia_Churchill@g_mail.uk.co" at bounding box center [238, 53] width 4 height 4
radio input "true"
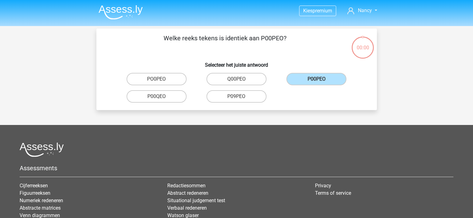
scroll to position [29, 0]
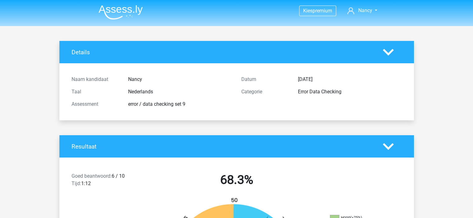
click at [110, 11] on img at bounding box center [120, 12] width 44 height 15
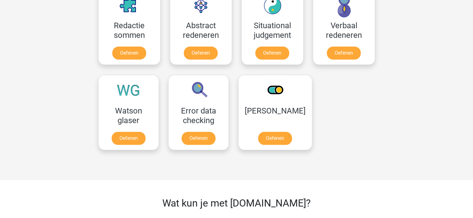
scroll to position [466, 0]
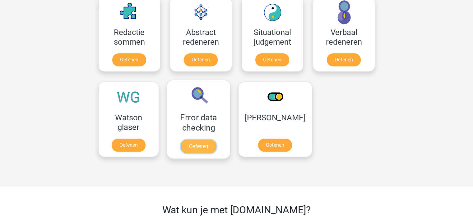
click at [190, 140] on link "Oefenen" at bounding box center [198, 147] width 35 height 14
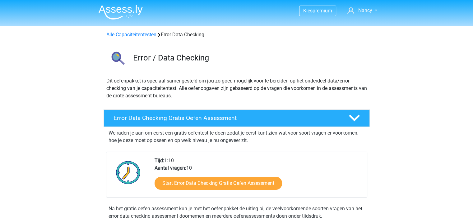
scroll to position [93, 0]
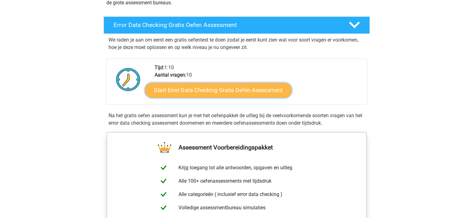
click at [252, 89] on link "Start Error Data Checking Gratis Oefen Assessment" at bounding box center [218, 90] width 147 height 15
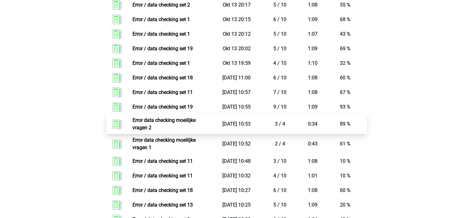
scroll to position [684, 0]
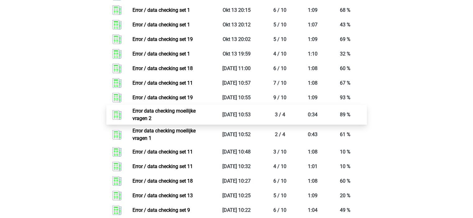
click at [195, 108] on link "Error data checking moeilijke vragen 2" at bounding box center [163, 114] width 63 height 13
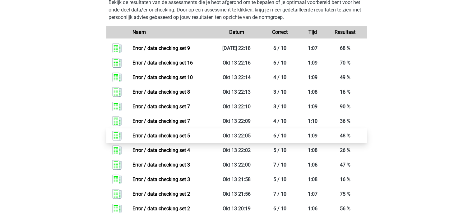
scroll to position [311, 0]
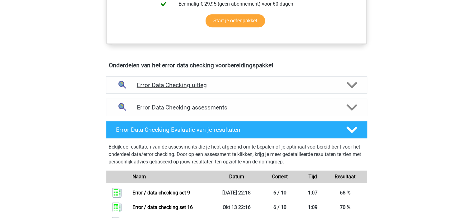
click at [168, 87] on h4 "Error Data Checking uitleg" at bounding box center [236, 85] width 199 height 7
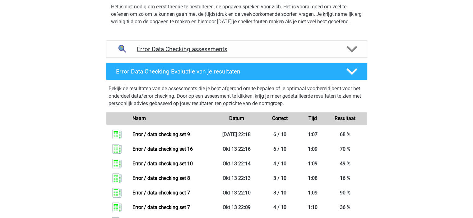
scroll to position [404, 0]
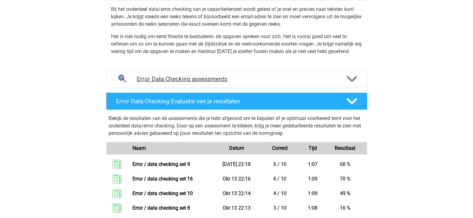
click at [162, 81] on h4 "Error Data Checking assessments" at bounding box center [236, 78] width 199 height 7
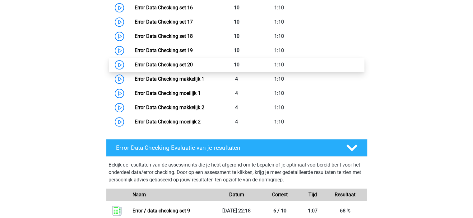
scroll to position [715, 0]
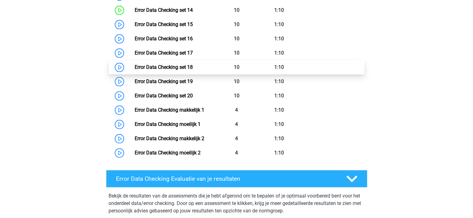
click at [193, 70] on link "Error Data Checking set 18" at bounding box center [164, 67] width 58 height 6
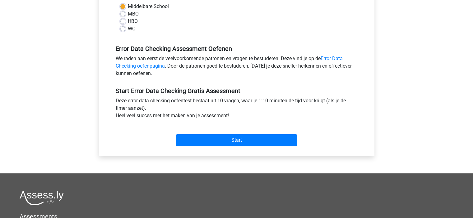
scroll to position [186, 0]
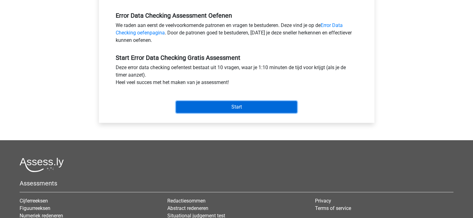
click at [245, 103] on input "Start" at bounding box center [236, 107] width 121 height 12
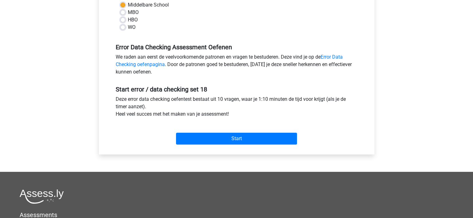
scroll to position [155, 0]
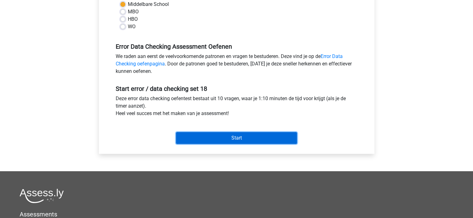
click at [224, 137] on input "Start" at bounding box center [236, 138] width 121 height 12
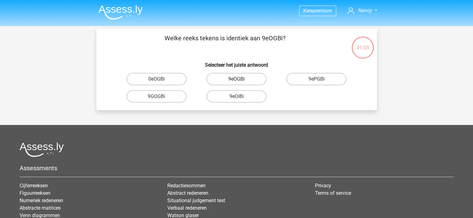
click at [256, 79] on label "9eOGBi" at bounding box center [236, 79] width 60 height 12
click at [240, 79] on input "9eOGBi" at bounding box center [238, 81] width 4 height 4
radio input "true"
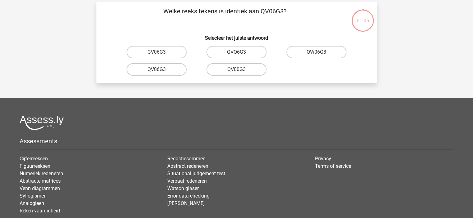
scroll to position [29, 0]
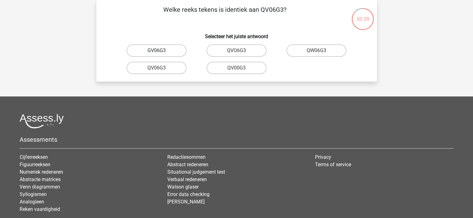
click at [170, 49] on label "GV06G3" at bounding box center [156, 50] width 60 height 12
click at [160, 51] on input "GV06G3" at bounding box center [158, 53] width 4 height 4
radio input "true"
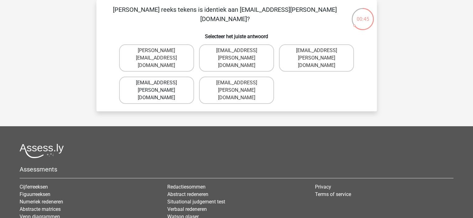
click at [162, 85] on label "Freya-Barker@gmail.com.uk" at bounding box center [156, 90] width 75 height 27
click at [160, 85] on input "Freya-Barker@gmail.com.uk" at bounding box center [158, 85] width 4 height 4
radio input "true"
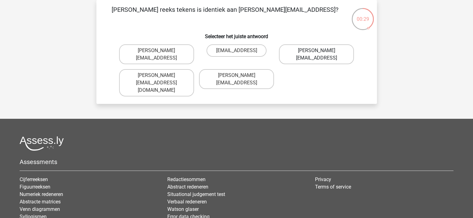
click at [318, 62] on label "William-Livingstone@joinedmail.coo" at bounding box center [316, 54] width 75 height 20
click at [318, 55] on input "William-Livingstone@joinedmail.coo" at bounding box center [318, 53] width 4 height 4
radio input "true"
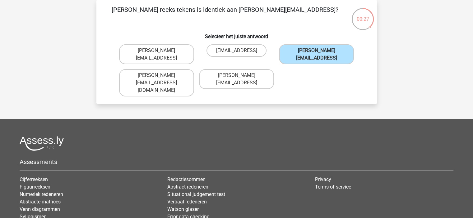
click at [320, 51] on input "William-Livingstone@joinedmail.coo" at bounding box center [318, 53] width 4 height 4
click at [319, 51] on input "William-Livingstone@joinedmail.coo" at bounding box center [318, 53] width 4 height 4
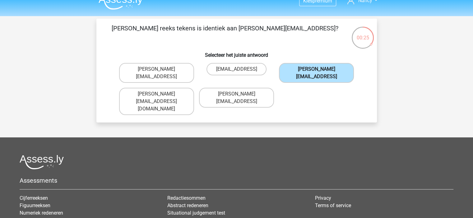
scroll to position [0, 0]
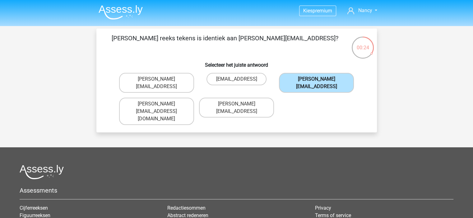
click at [321, 80] on label "William-Livingstone@joinedmail.coo" at bounding box center [316, 83] width 75 height 20
click at [320, 80] on input "William-Livingstone@joinedmail.coo" at bounding box center [318, 81] width 4 height 4
click at [321, 80] on label "William-Livingstone@joinedmail.coo" at bounding box center [316, 83] width 75 height 20
click at [320, 80] on input "William-Livingstone@joinedmail.coo" at bounding box center [318, 81] width 4 height 4
click at [321, 80] on label "William-Livingstone@joinedmail.coo" at bounding box center [316, 83] width 75 height 20
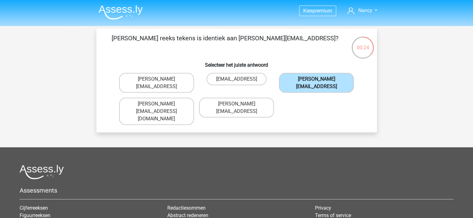
click at [320, 80] on input "William-Livingstone@joinedmail.coo" at bounding box center [318, 81] width 4 height 4
click at [321, 80] on label "William-Livingstone@joinedmail.coo" at bounding box center [316, 83] width 75 height 20
click at [320, 80] on input "William-Livingstone@joinedmail.coo" at bounding box center [318, 81] width 4 height 4
click at [321, 80] on label "William-Livingstone@joinedmail.coo" at bounding box center [316, 83] width 75 height 20
click at [320, 80] on input "William-Livingstone@joinedmail.coo" at bounding box center [318, 81] width 4 height 4
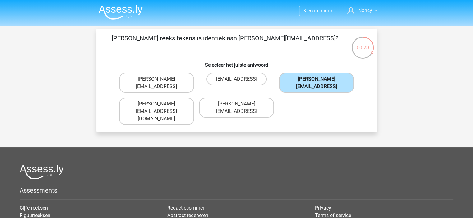
click at [322, 79] on label "William-Livingstone@joinedmail.coo" at bounding box center [316, 83] width 75 height 20
click at [320, 79] on input "William-Livingstone@joinedmail.coo" at bounding box center [318, 81] width 4 height 4
click at [322, 79] on label "William-Livingstone@joinedmail.coo" at bounding box center [316, 83] width 75 height 20
click at [320, 79] on input "William-Livingstone@joinedmail.coo" at bounding box center [318, 81] width 4 height 4
click at [322, 79] on label "William-Livingstone@joinedmail.coo" at bounding box center [316, 83] width 75 height 20
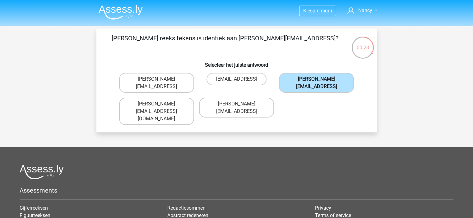
click at [320, 79] on input "William-Livingstone@joinedmail.coo" at bounding box center [318, 81] width 4 height 4
click at [321, 80] on label "William-Livingstone@joinedmail.coo" at bounding box center [316, 83] width 75 height 20
click at [320, 80] on input "William-Livingstone@joinedmail.coo" at bounding box center [318, 81] width 4 height 4
click at [321, 80] on label "William-Livingstone@joinedmail.coo" at bounding box center [316, 83] width 75 height 20
click at [320, 80] on input "William-Livingstone@joinedmail.coo" at bounding box center [318, 81] width 4 height 4
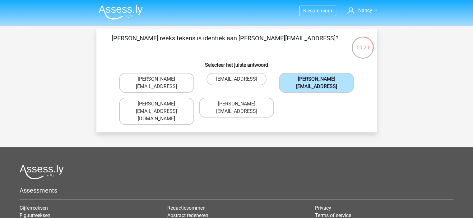
click at [326, 76] on label "William-Livingstone@joinedmail.coo" at bounding box center [316, 83] width 75 height 20
click at [320, 79] on input "William-Livingstone@joinedmail.coo" at bounding box center [318, 81] width 4 height 4
click at [325, 79] on label "William-Livingstone@joinedmail.coo" at bounding box center [316, 83] width 75 height 20
click at [320, 79] on input "William-Livingstone@joinedmail.coo" at bounding box center [318, 81] width 4 height 4
click at [326, 77] on label "William-Livingstone@joinedmail.coo" at bounding box center [316, 83] width 75 height 20
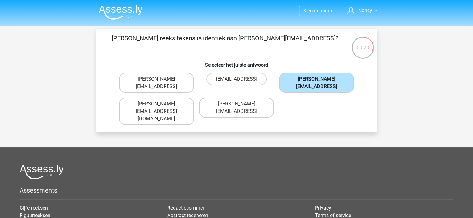
click at [320, 79] on input "William-Livingstone@joinedmail.coo" at bounding box center [318, 81] width 4 height 4
click at [323, 72] on div "William-Livingstone@joinedmail.coo" at bounding box center [316, 83] width 80 height 25
drag, startPoint x: 322, startPoint y: 71, endPoint x: 319, endPoint y: 74, distance: 4.0
click at [319, 74] on div "William-Livingstone@joinedmail.coo" at bounding box center [316, 83] width 80 height 25
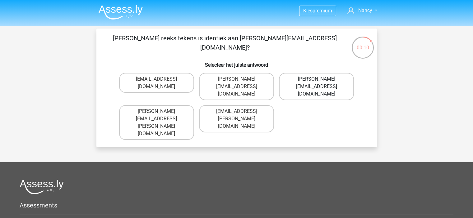
click at [299, 82] on label "Ivy.Wright@joymail.uk.co" at bounding box center [316, 86] width 75 height 27
click at [316, 82] on input "Ivy.Wright@joymail.uk.co" at bounding box center [318, 81] width 4 height 4
radio input "true"
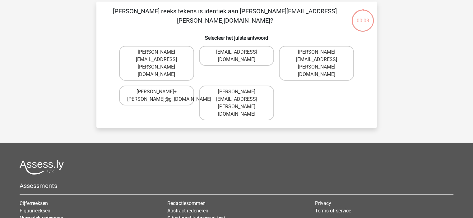
click at [299, 82] on div "Kies premium Nancy nancy_lau@outlook.com" at bounding box center [236, 140] width 473 height 334
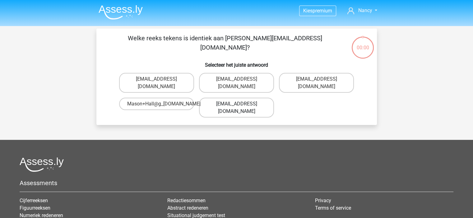
drag, startPoint x: 0, startPoint y: 0, endPoint x: 242, endPoint y: 97, distance: 260.3
click at [242, 98] on label "[EMAIL_ADDRESS][DOMAIN_NAME]" at bounding box center [236, 108] width 75 height 20
click at [240, 104] on input "[EMAIL_ADDRESS][DOMAIN_NAME]" at bounding box center [238, 106] width 4 height 4
radio input "true"
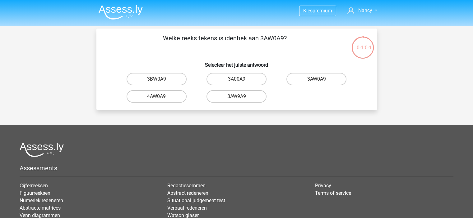
scroll to position [29, 0]
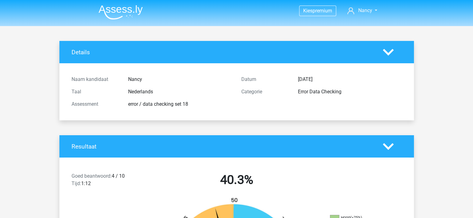
click at [139, 9] on img at bounding box center [120, 12] width 44 height 15
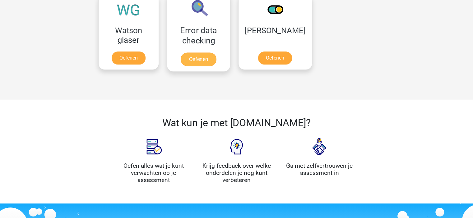
scroll to position [497, 0]
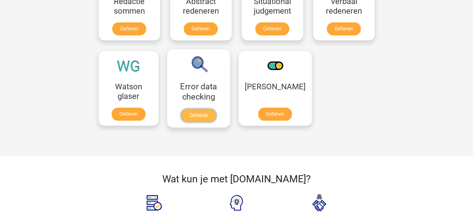
click at [194, 109] on link "Oefenen" at bounding box center [198, 116] width 35 height 14
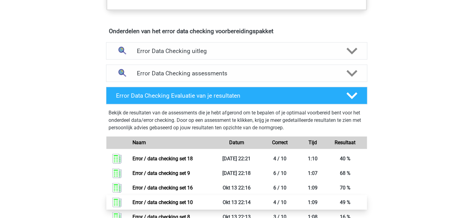
scroll to position [342, 0]
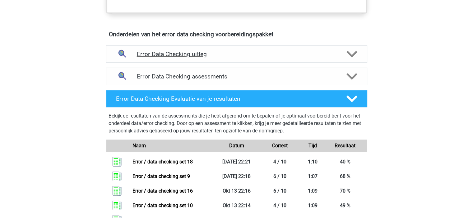
click at [267, 51] on h4 "Error Data Checking uitleg" at bounding box center [236, 54] width 199 height 7
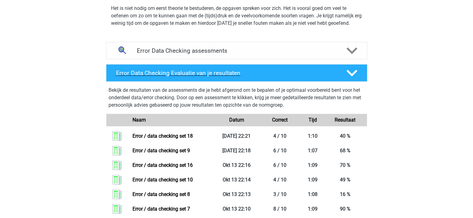
scroll to position [435, 0]
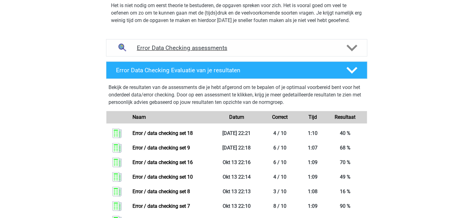
click at [268, 49] on h4 "Error Data Checking assessments" at bounding box center [236, 47] width 199 height 7
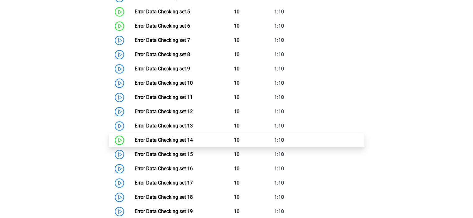
scroll to position [590, 0]
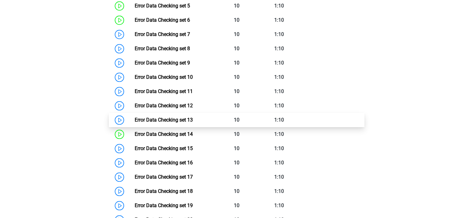
click at [193, 117] on link "Error Data Checking set 13" at bounding box center [164, 120] width 58 height 6
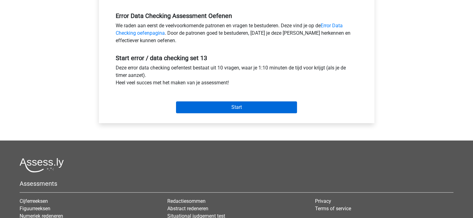
scroll to position [186, 0]
click at [214, 102] on input "Start" at bounding box center [236, 107] width 121 height 12
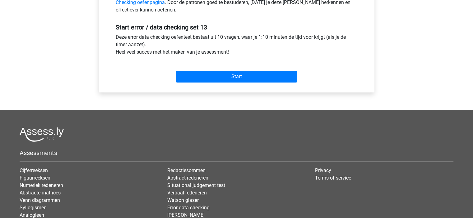
scroll to position [217, 0]
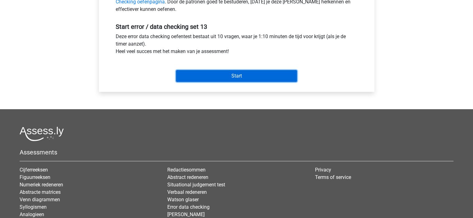
click at [242, 77] on input "Start" at bounding box center [236, 76] width 121 height 12
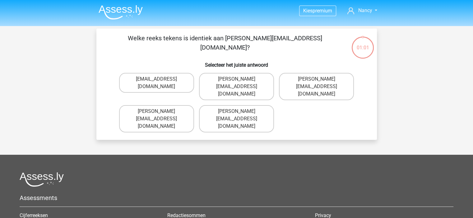
drag, startPoint x: 50, startPoint y: 215, endPoint x: 113, endPoint y: 216, distance: 63.1
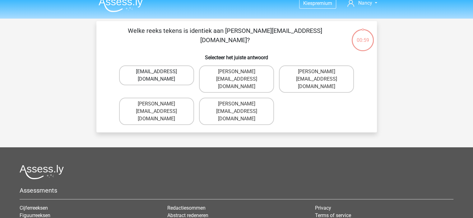
click at [151, 71] on label "[EMAIL_ADDRESS][DOMAIN_NAME]" at bounding box center [156, 76] width 75 height 20
click at [156, 72] on input "[EMAIL_ADDRESS][DOMAIN_NAME]" at bounding box center [158, 74] width 4 height 4
radio input "true"
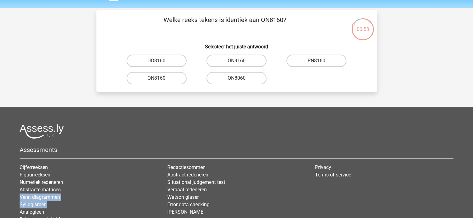
scroll to position [0, 0]
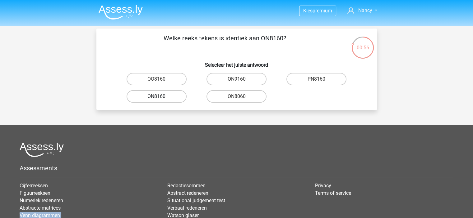
click at [169, 97] on label "ON8160" at bounding box center [156, 96] width 60 height 12
click at [160, 97] on input "ON8160" at bounding box center [158, 99] width 4 height 4
radio input "true"
click at [168, 79] on label "GOTN80" at bounding box center [156, 79] width 60 height 12
click at [160, 79] on input "GOTN80" at bounding box center [158, 81] width 4 height 4
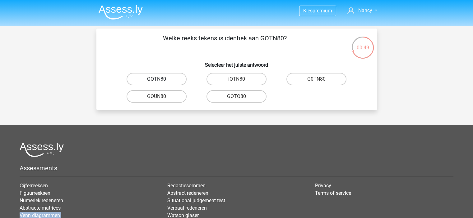
radio input "true"
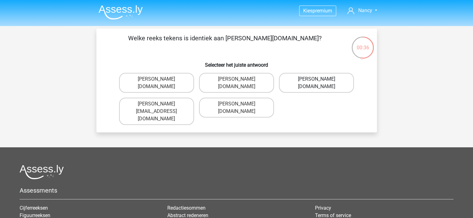
click at [329, 82] on label "[PERSON_NAME][DOMAIN_NAME]" at bounding box center [316, 83] width 75 height 20
click at [320, 82] on input "[PERSON_NAME][DOMAIN_NAME]" at bounding box center [318, 81] width 4 height 4
radio input "true"
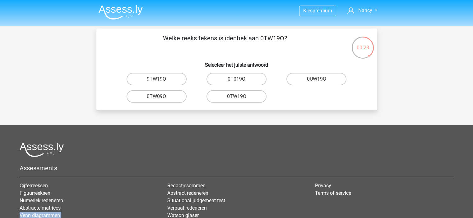
click at [239, 98] on input "0TW19O" at bounding box center [238, 99] width 4 height 4
radio input "true"
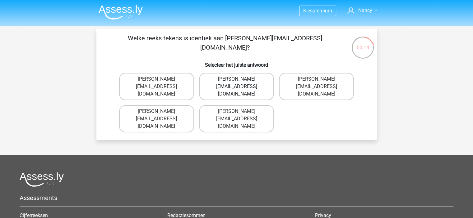
click at [262, 80] on label "Amelia+Harrison@hotmail.uk.com" at bounding box center [236, 86] width 75 height 27
click at [240, 80] on input "Amelia+Harrison@hotmail.uk.com" at bounding box center [238, 81] width 4 height 4
radio input "true"
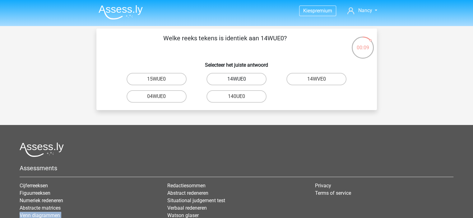
click at [253, 77] on label "14WUE0" at bounding box center [236, 79] width 60 height 12
click at [240, 79] on input "14WUE0" at bounding box center [238, 81] width 4 height 4
radio input "true"
click at [173, 79] on label "TGWIOD" at bounding box center [156, 79] width 60 height 12
click at [160, 79] on input "TGWIOD" at bounding box center [158, 81] width 4 height 4
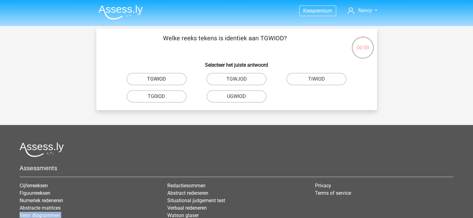
radio input "true"
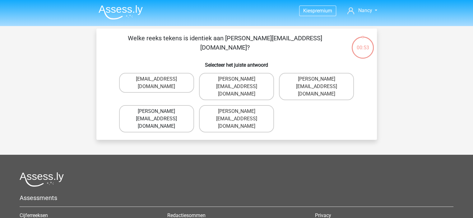
click at [165, 105] on label "[PERSON_NAME][EMAIL_ADDRESS][DOMAIN_NAME]" at bounding box center [156, 118] width 75 height 27
click at [160, 112] on input "[PERSON_NAME][EMAIL_ADDRESS][DOMAIN_NAME]" at bounding box center [158, 114] width 4 height 4
radio input "true"
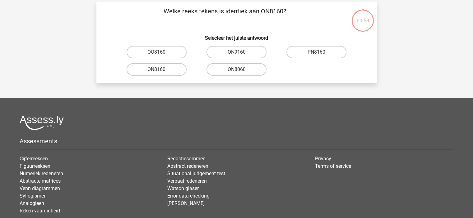
scroll to position [29, 0]
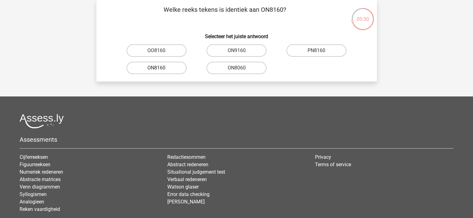
click at [169, 69] on label "ON8160" at bounding box center [156, 68] width 60 height 12
click at [160, 69] on input "ON8160" at bounding box center [158, 70] width 4 height 4
radio input "true"
click at [171, 48] on label "GOTN80" at bounding box center [156, 50] width 60 height 12
click at [160, 51] on input "GOTN80" at bounding box center [158, 53] width 4 height 4
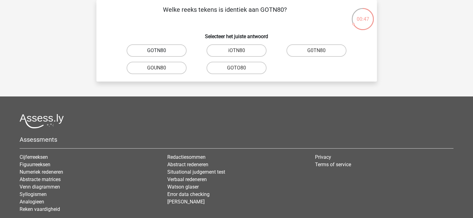
radio input "true"
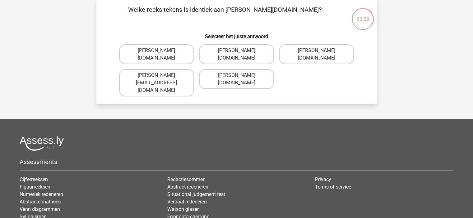
click at [269, 51] on label "Theodore+Dern@g_mail.gl" at bounding box center [236, 54] width 75 height 20
click at [240, 51] on input "Theodore+Dern@g_mail.gl" at bounding box center [238, 53] width 4 height 4
radio input "true"
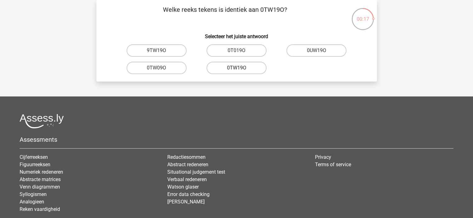
click at [243, 67] on label "0TW19O" at bounding box center [236, 68] width 60 height 12
click at [240, 68] on input "0TW19O" at bounding box center [238, 70] width 4 height 4
radio input "true"
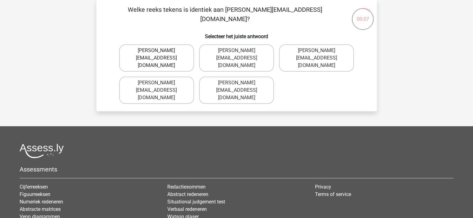
click at [185, 53] on label "Amelia+Harison@hotmail.uk.com" at bounding box center [156, 57] width 75 height 27
click at [160, 53] on input "Amelia+Harison@hotmail.uk.com" at bounding box center [158, 53] width 4 height 4
radio input "true"
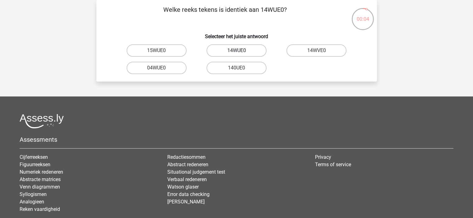
click at [252, 52] on label "14WUE0" at bounding box center [236, 50] width 60 height 12
click at [240, 52] on input "14WUE0" at bounding box center [238, 53] width 4 height 4
radio input "true"
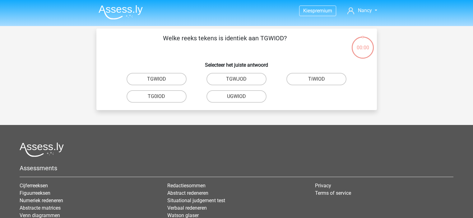
scroll to position [29, 0]
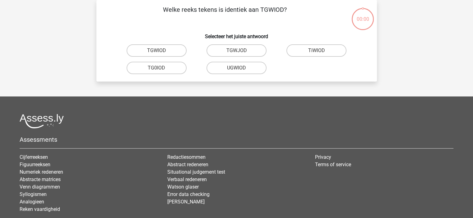
click at [169, 49] on label "TGWIOD" at bounding box center [156, 50] width 60 height 12
click at [160, 51] on input "TGWIOD" at bounding box center [158, 53] width 4 height 4
radio input "true"
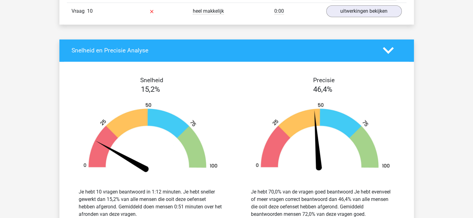
scroll to position [684, 0]
